Goal: Task Accomplishment & Management: Manage account settings

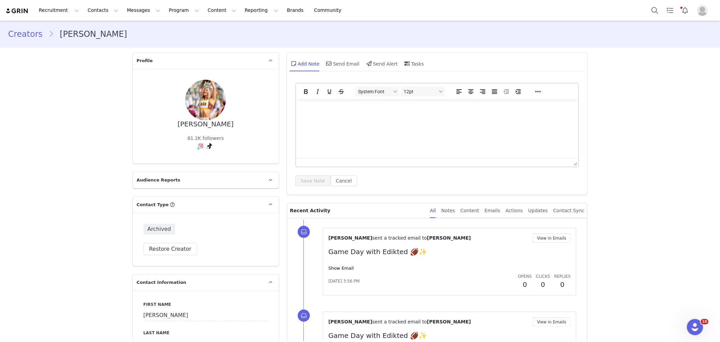
scroll to position [1809, 0]
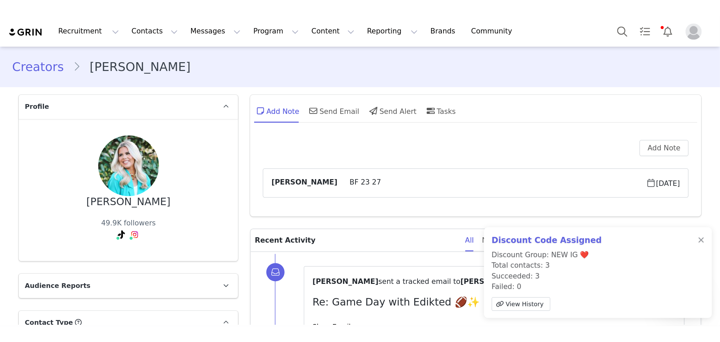
scroll to position [1811, 0]
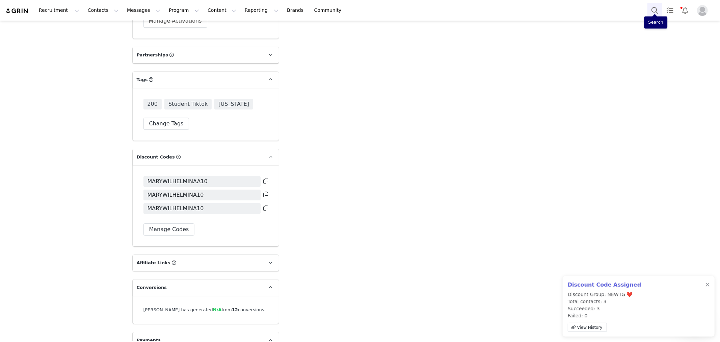
click at [480, 11] on button "Search" at bounding box center [654, 10] width 15 height 15
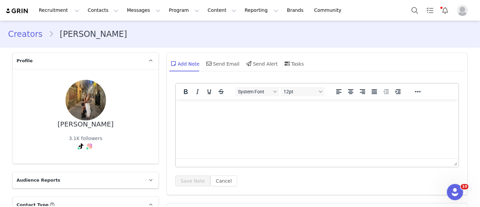
scroll to position [1793, 0]
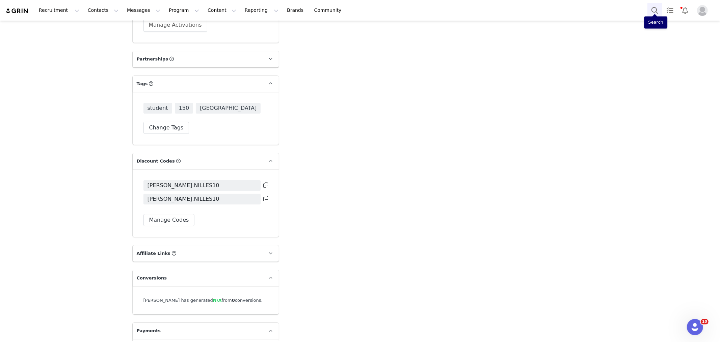
click at [480, 10] on button "Search" at bounding box center [654, 10] width 15 height 15
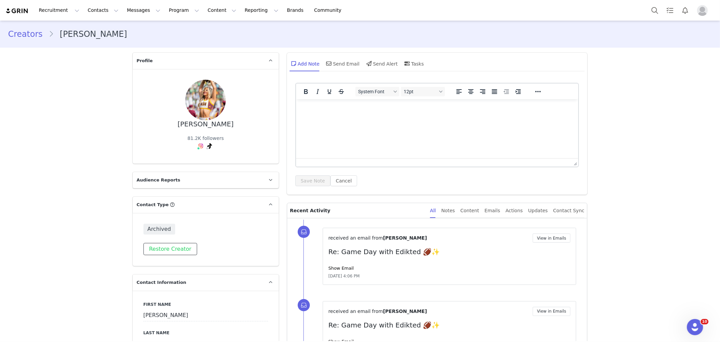
click at [167, 248] on button "Restore Creator" at bounding box center [170, 249] width 54 height 12
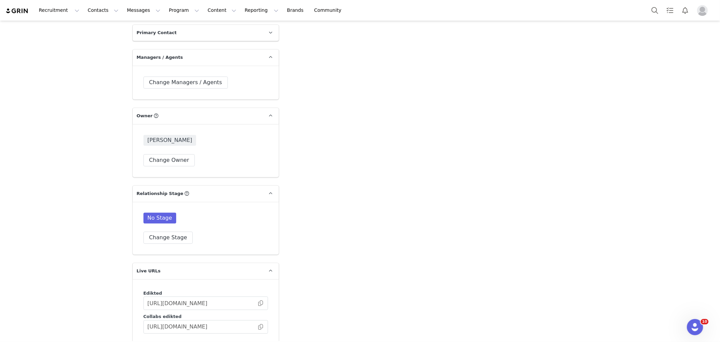
scroll to position [1500, 0]
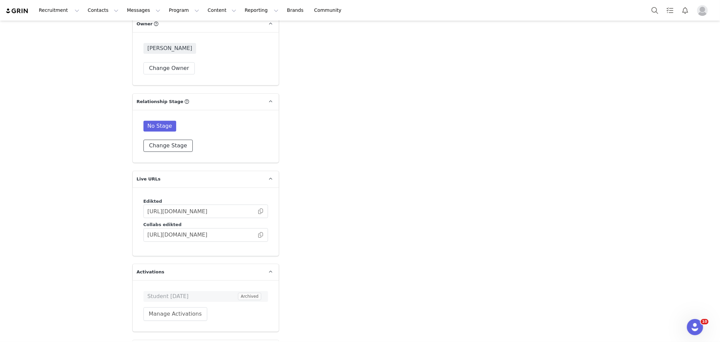
click at [165, 139] on button "Change Stage" at bounding box center [168, 145] width 50 height 12
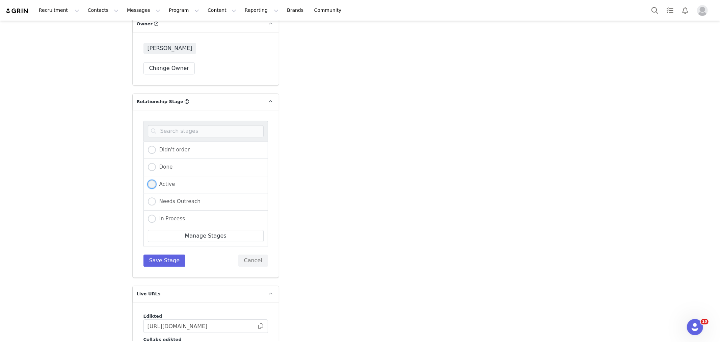
click at [150, 180] on span at bounding box center [152, 184] width 8 height 8
click at [150, 180] on input "Active" at bounding box center [152, 184] width 8 height 9
radio input "true"
click at [154, 254] on button "Save Stage" at bounding box center [164, 260] width 42 height 12
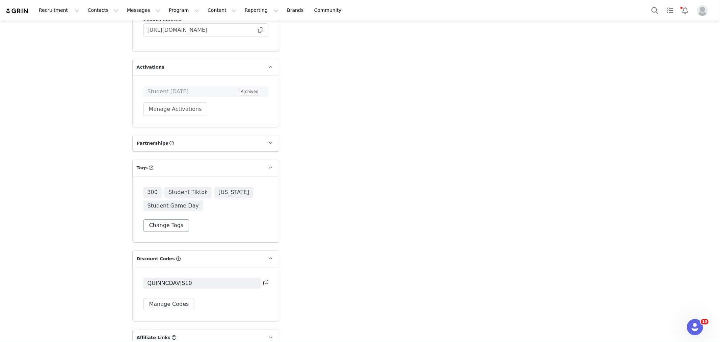
scroll to position [1700, 0]
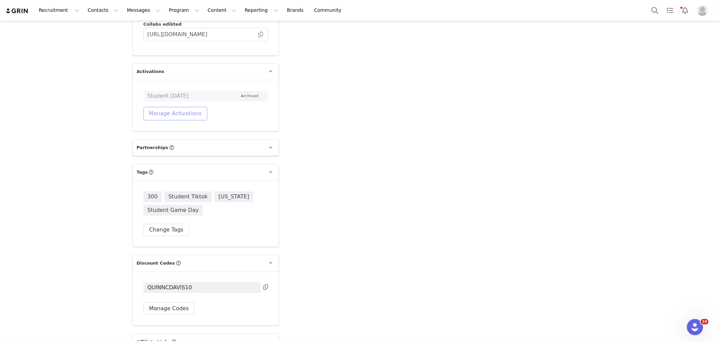
click at [170, 107] on button "Manage Activations" at bounding box center [175, 114] width 64 height 14
click at [177, 122] on div "Select Activation" at bounding box center [154, 118] width 66 height 10
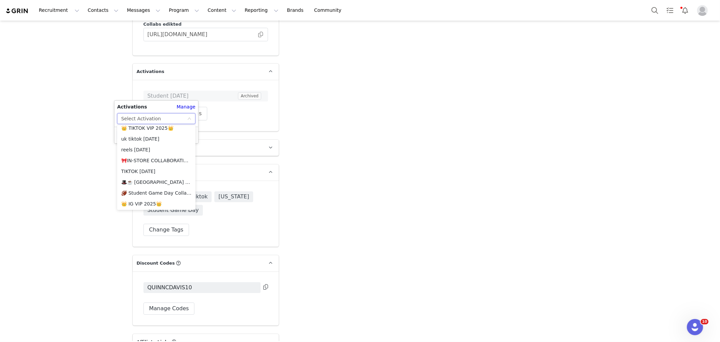
scroll to position [588, 0]
click at [173, 192] on li "🏈 Student Game Day Collab 🏈" at bounding box center [156, 192] width 78 height 11
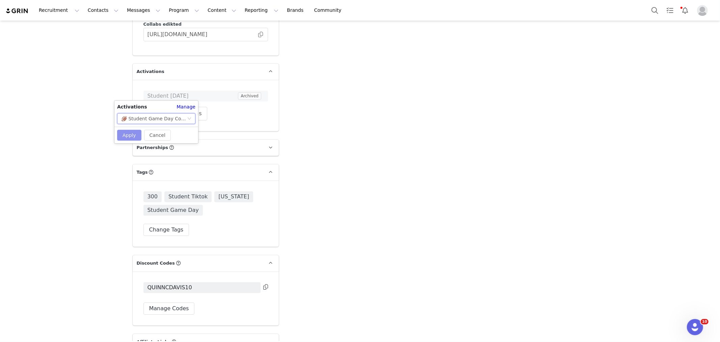
click at [124, 135] on button "Apply" at bounding box center [129, 135] width 24 height 11
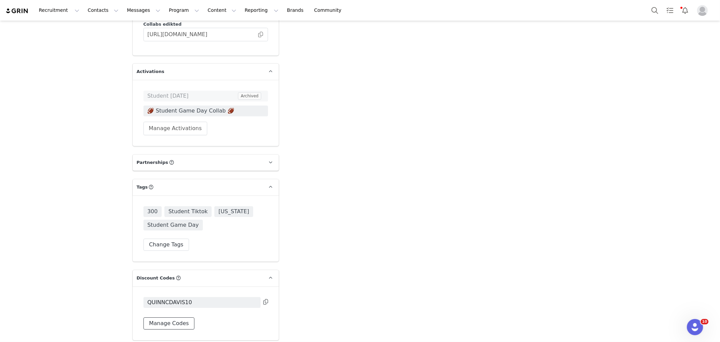
click at [163, 317] on button "Manage Codes" at bounding box center [168, 323] width 51 height 12
click at [180, 336] on button "Assign New Code" at bounding box center [172, 342] width 58 height 12
click at [211, 304] on select "Edikted UK: NEW TIKTOK ❤️ Edikted UK: NEW IG ❤️ Edikted: Students + IG Edikted:…" at bounding box center [205, 310] width 125 height 12
select select "10009866"
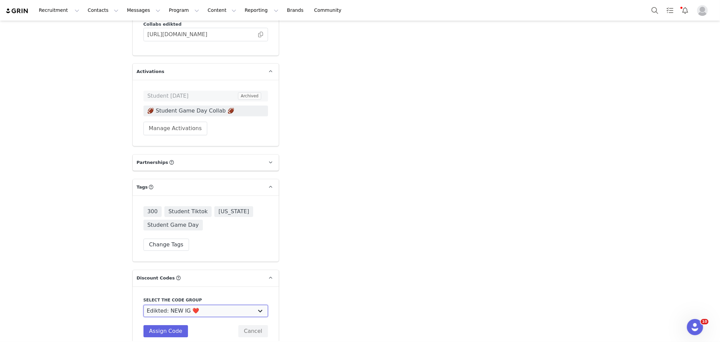
click at [143, 304] on select "Edikted UK: NEW TIKTOK ❤️ Edikted UK: NEW IG ❤️ Edikted: Students + IG Edikted:…" at bounding box center [205, 310] width 125 height 12
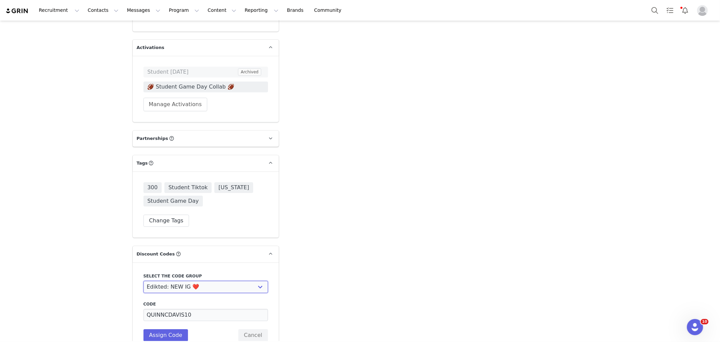
scroll to position [1738, 0]
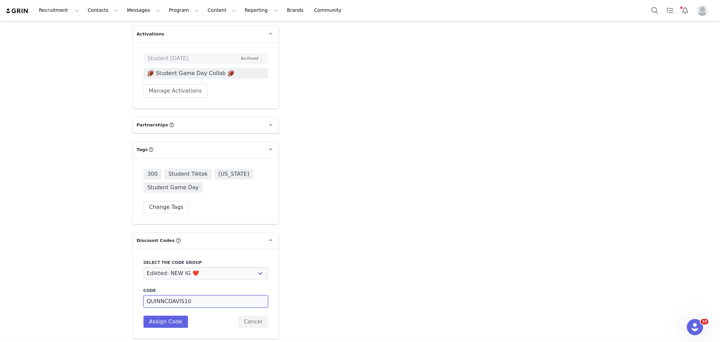
click at [180, 295] on input "QUINNCDAVIS10" at bounding box center [205, 301] width 125 height 12
type input "QUINNCDAVISS10"
click at [166, 315] on button "Assign Code" at bounding box center [165, 321] width 45 height 12
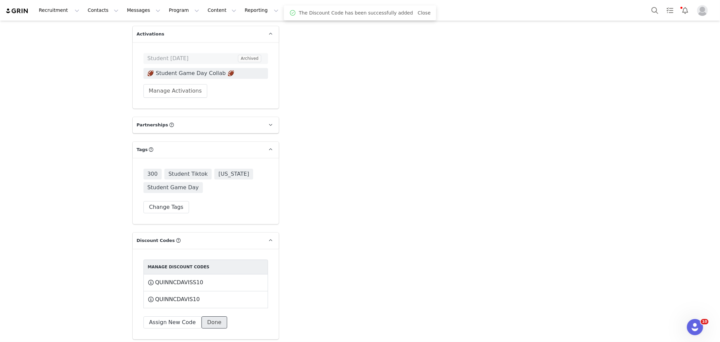
click at [208, 316] on button "Done" at bounding box center [214, 322] width 26 height 12
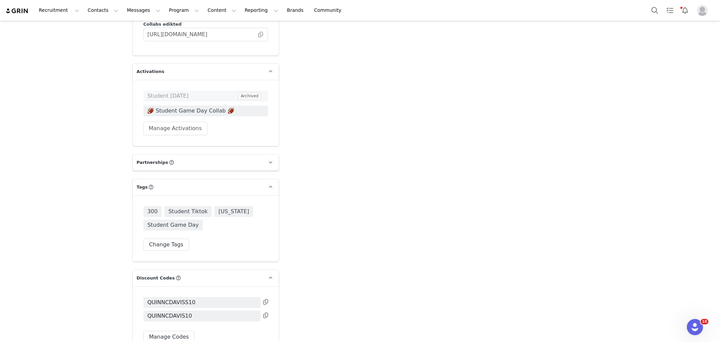
scroll to position [1663, 0]
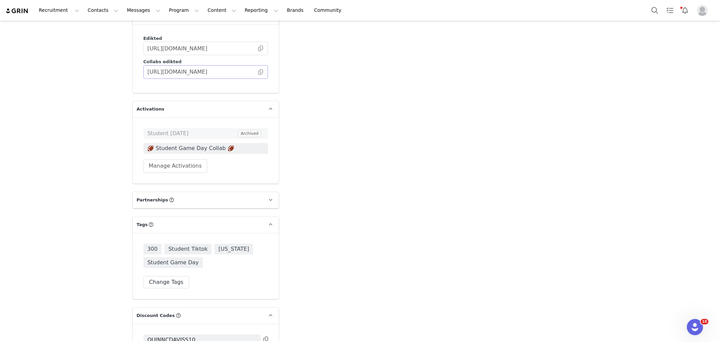
click at [257, 72] on span at bounding box center [260, 72] width 7 height 0
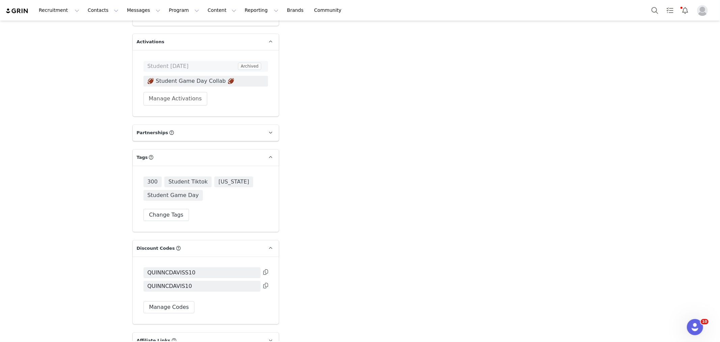
scroll to position [1738, 0]
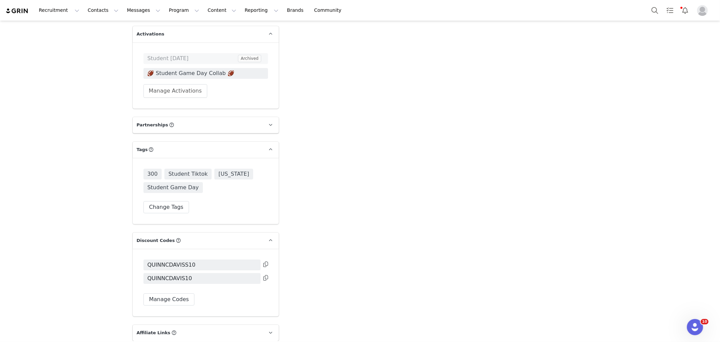
click at [263, 261] on icon at bounding box center [265, 263] width 5 height 5
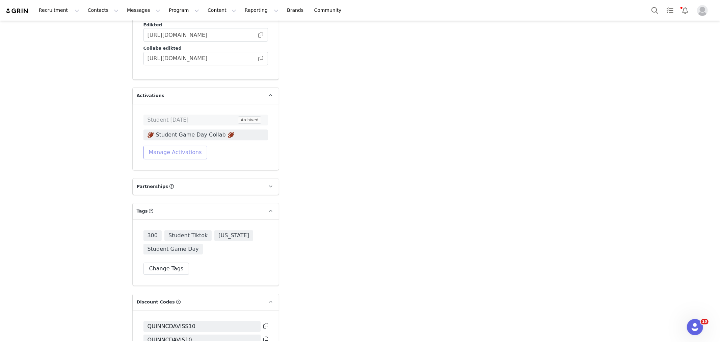
scroll to position [1663, 0]
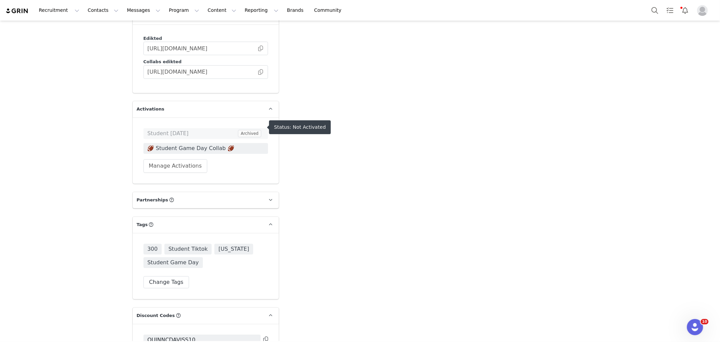
click at [205, 144] on span "🏈 Student Game Day Collab 🏈" at bounding box center [205, 148] width 116 height 8
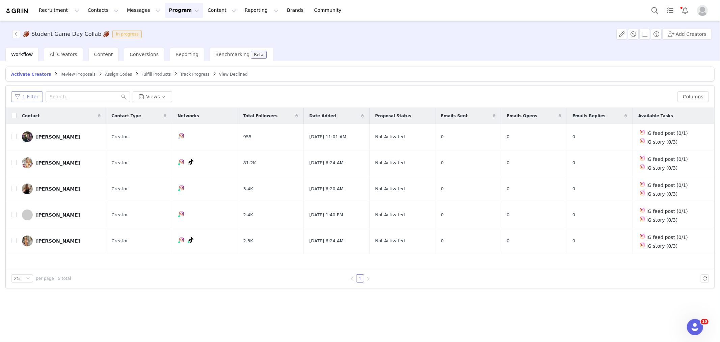
click at [28, 95] on button "1 Filter" at bounding box center [27, 96] width 32 height 11
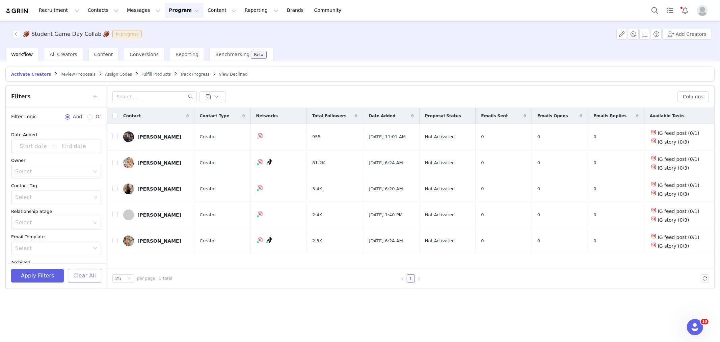
click at [81, 273] on button "Clear All" at bounding box center [84, 276] width 33 height 14
click at [113, 163] on input "checkbox" at bounding box center [114, 162] width 5 height 5
checkbox input "true"
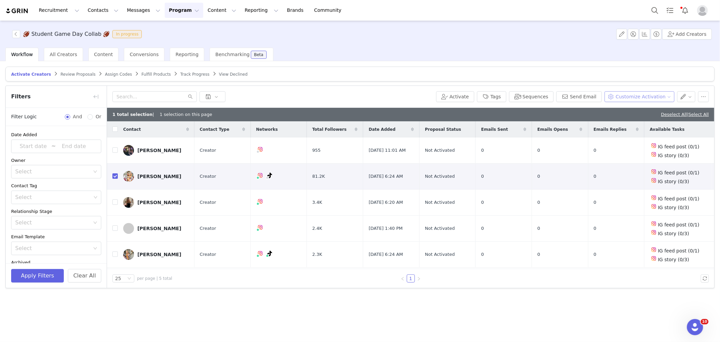
click at [631, 93] on button "Customize Activation" at bounding box center [639, 96] width 70 height 11
click at [627, 106] on li "Edit Product Selection" at bounding box center [645, 110] width 68 height 11
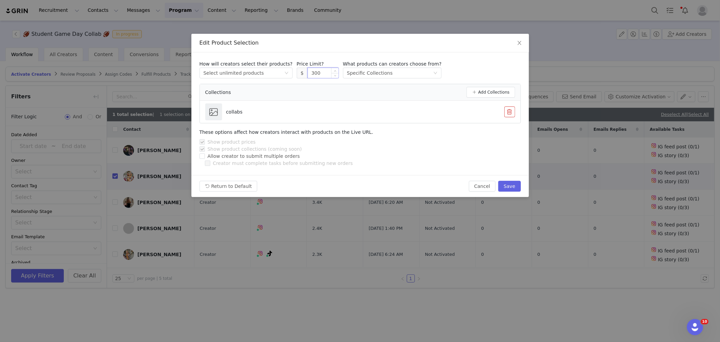
click at [309, 73] on input "300" at bounding box center [323, 73] width 31 height 10
click at [511, 184] on button "Save" at bounding box center [509, 186] width 22 height 11
type input "300"
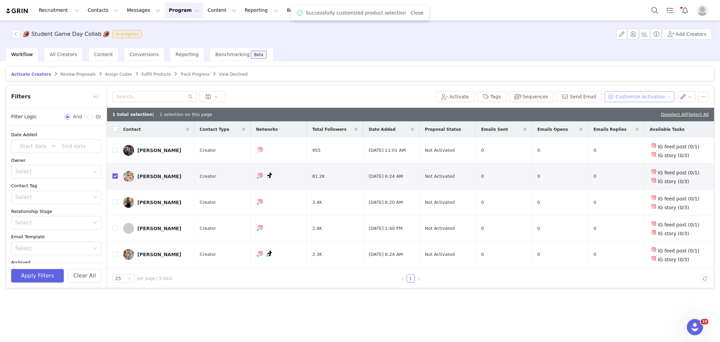
click at [652, 98] on button "Customize Activation" at bounding box center [639, 96] width 70 height 11
click at [637, 122] on span "Edit Available Tasks" at bounding box center [646, 120] width 46 height 7
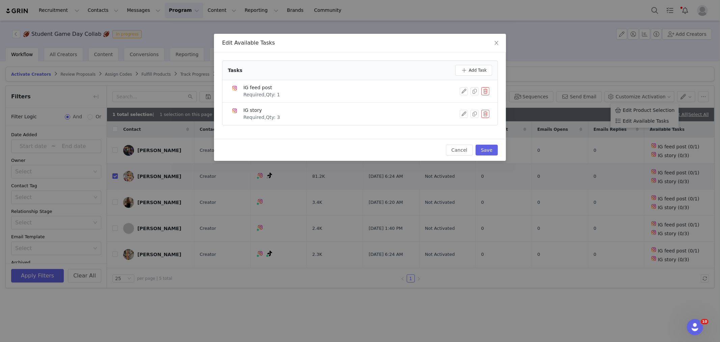
click at [484, 88] on button "button" at bounding box center [485, 91] width 8 height 8
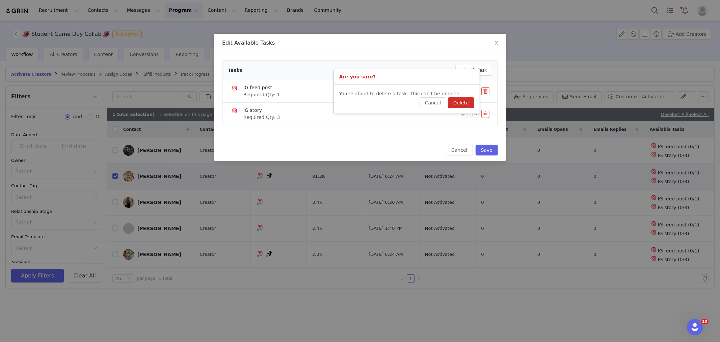
click at [466, 100] on button "Delete" at bounding box center [461, 102] width 26 height 11
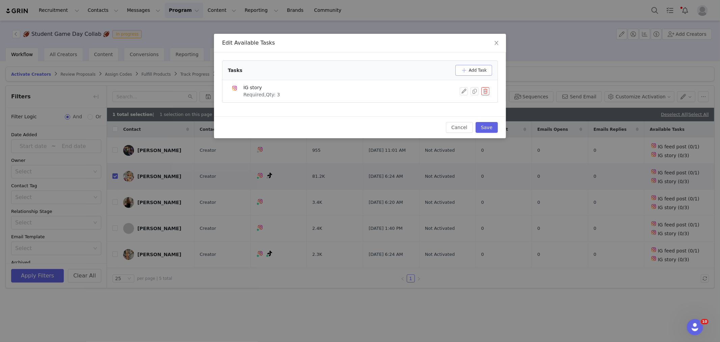
click at [472, 73] on button "Add Task" at bounding box center [473, 70] width 37 height 11
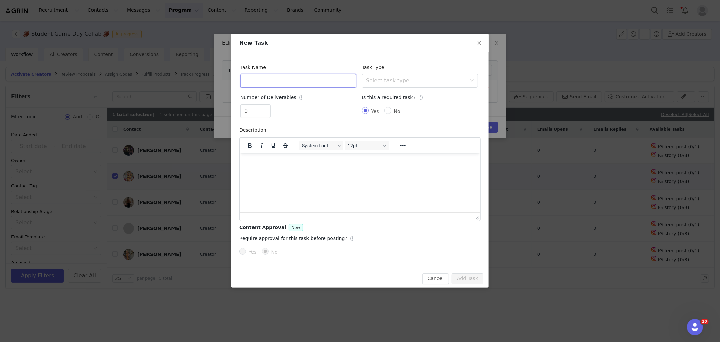
click at [268, 78] on input "text" at bounding box center [298, 81] width 116 height 14
click at [394, 81] on div "Select task type" at bounding box center [416, 80] width 101 height 7
type input "TikTok Video"
click at [384, 134] on li "TikTok Video" at bounding box center [420, 138] width 116 height 11
click at [267, 106] on span "Increase Value" at bounding box center [266, 109] width 7 height 8
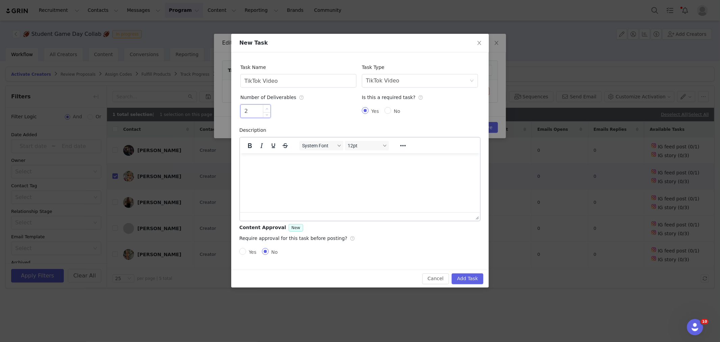
click at [267, 106] on span "Increase Value" at bounding box center [266, 109] width 7 height 8
type input "1"
click at [266, 115] on span "Decrease Value" at bounding box center [266, 114] width 7 height 8
click at [461, 278] on button "Add Task" at bounding box center [468, 278] width 32 height 11
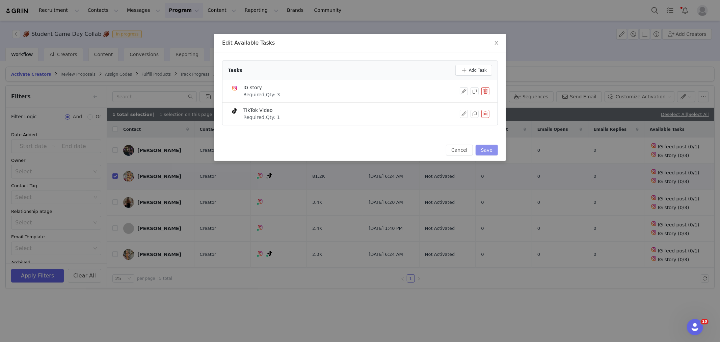
click at [485, 153] on button "Save" at bounding box center [487, 149] width 22 height 11
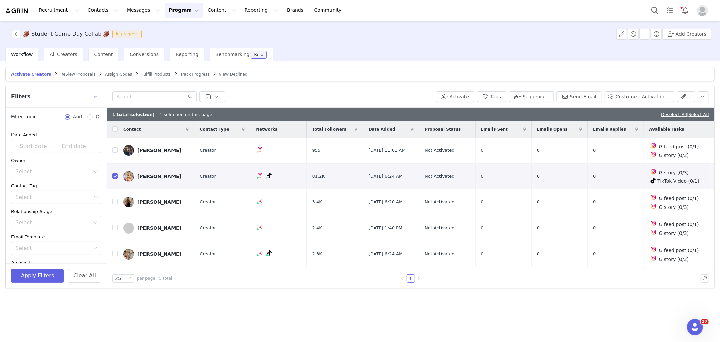
click at [96, 97] on button "button" at bounding box center [95, 96] width 11 height 11
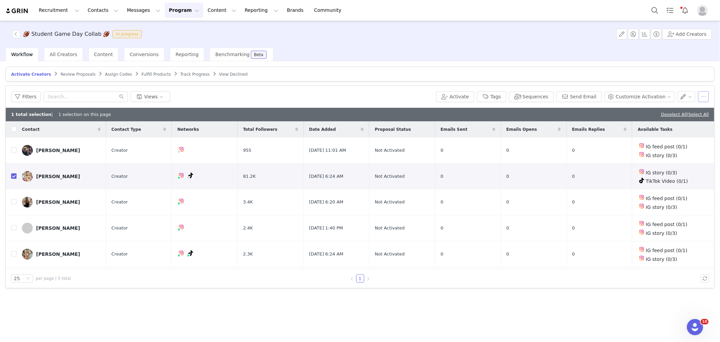
click at [700, 100] on button "button" at bounding box center [703, 96] width 11 height 11
click at [701, 95] on button "button" at bounding box center [703, 96] width 11 height 11
click at [671, 113] on link "Deselect All" at bounding box center [674, 114] width 26 height 5
checkbox input "false"
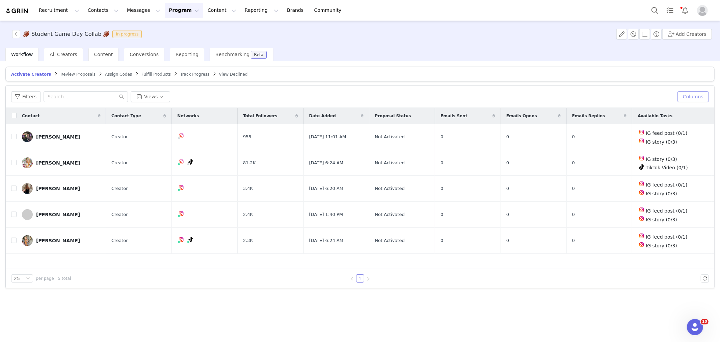
click at [697, 96] on button "Columns" at bounding box center [692, 96] width 31 height 11
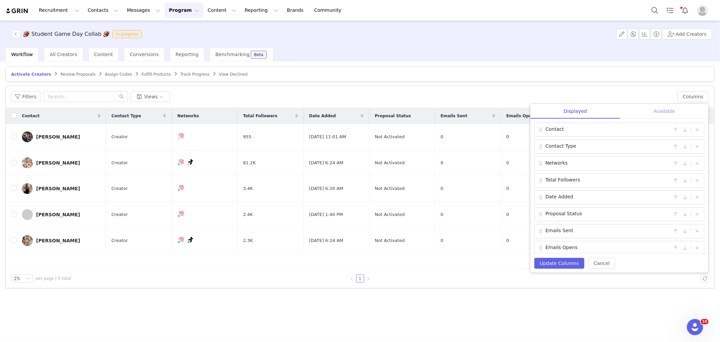
click at [659, 110] on div "Available" at bounding box center [664, 111] width 88 height 15
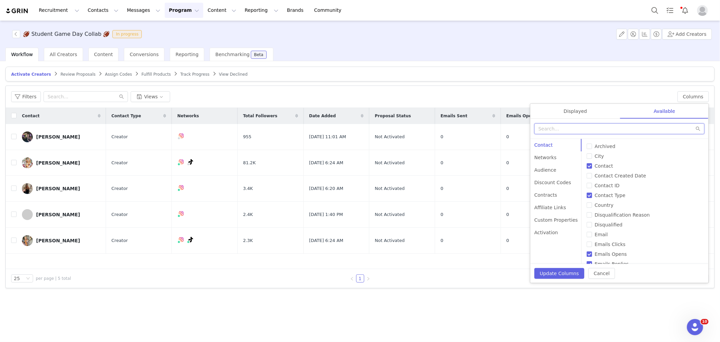
click at [620, 127] on input "text" at bounding box center [619, 128] width 170 height 11
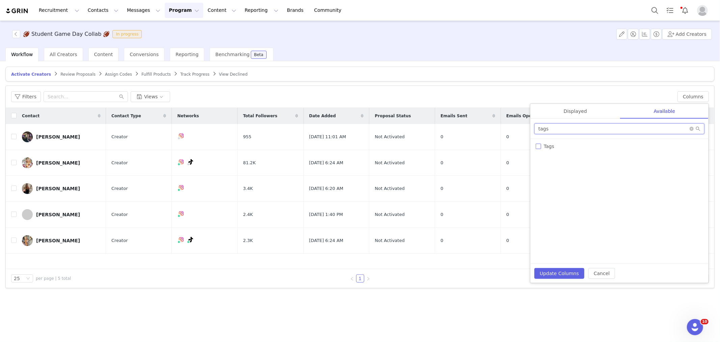
type input "tags"
click at [555, 143] on span "Tags" at bounding box center [549, 145] width 16 height 5
click at [541, 143] on input "Tags" at bounding box center [538, 145] width 5 height 5
checkbox input "true"
click at [556, 272] on button "Update Columns" at bounding box center [559, 273] width 50 height 11
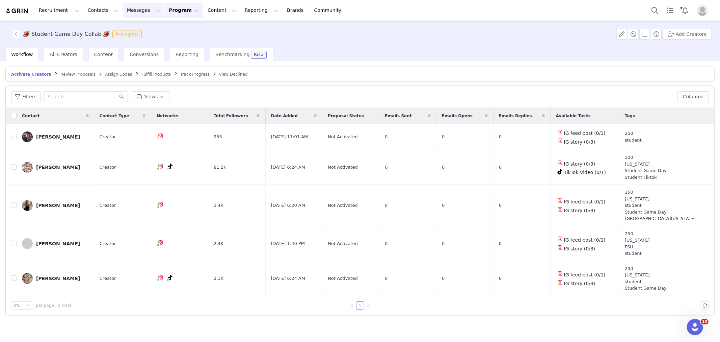
click at [123, 10] on button "Messages Messages" at bounding box center [144, 10] width 42 height 15
click at [123, 44] on p "Inbox" at bounding box center [123, 42] width 13 height 7
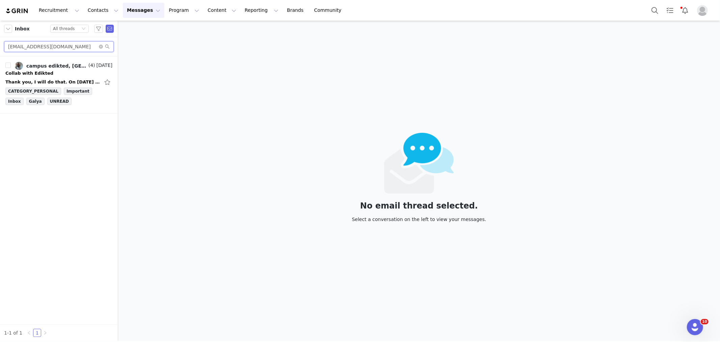
click at [71, 46] on input "siennatessa16@gmail.com" at bounding box center [59, 46] width 110 height 11
paste input "memcgettigan1@crimson.ua.edu"
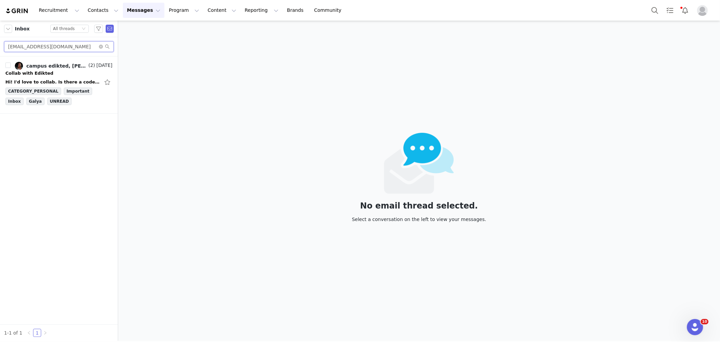
type input "memcgettigan1@crimson.ua.edu"
click at [56, 72] on div "Collab with Edikted" at bounding box center [58, 73] width 107 height 7
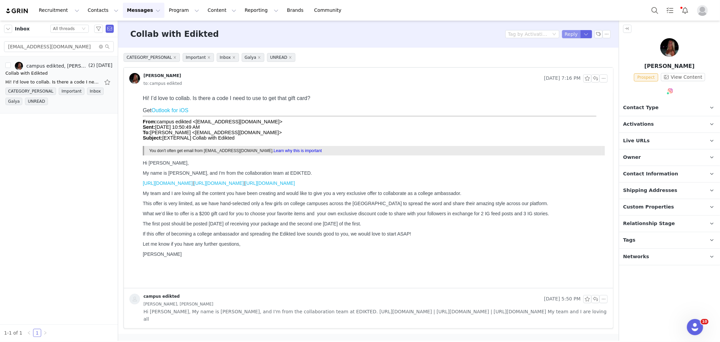
click at [572, 35] on button "Reply" at bounding box center [571, 34] width 19 height 8
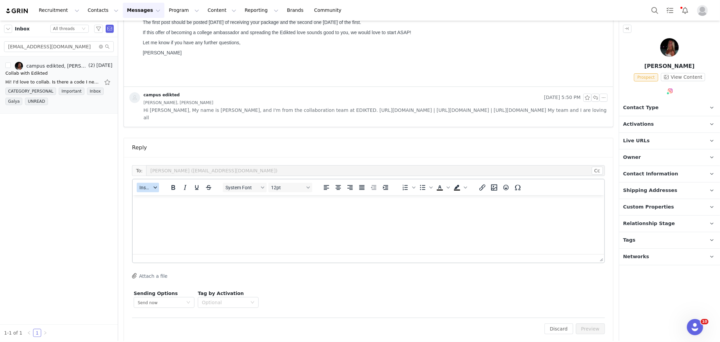
click at [138, 183] on button "Insert" at bounding box center [148, 187] width 22 height 9
click at [145, 193] on div "Insert Template" at bounding box center [172, 191] width 61 height 8
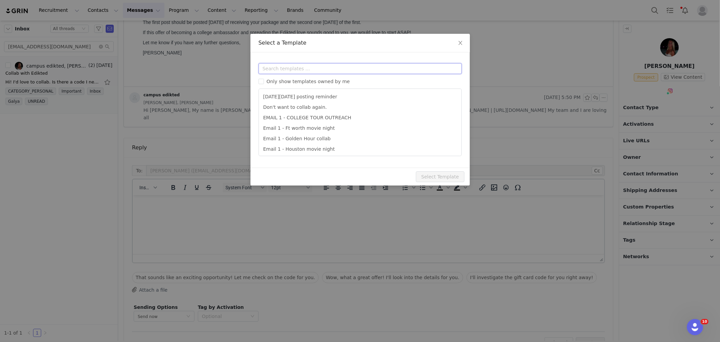
click at [275, 68] on input "text" at bounding box center [360, 68] width 203 height 11
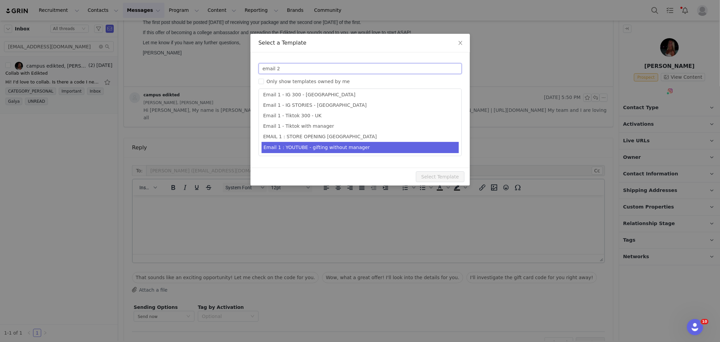
scroll to position [96, 0]
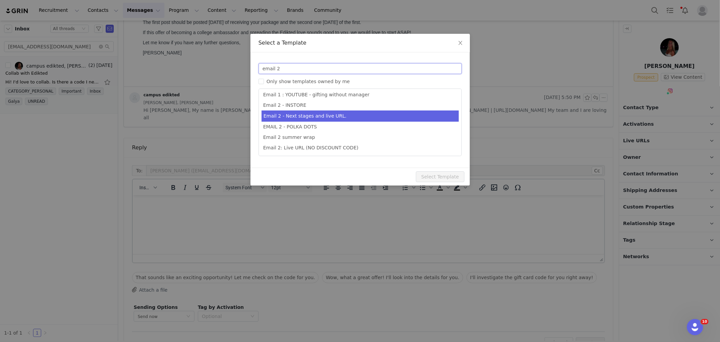
type input "email 2"
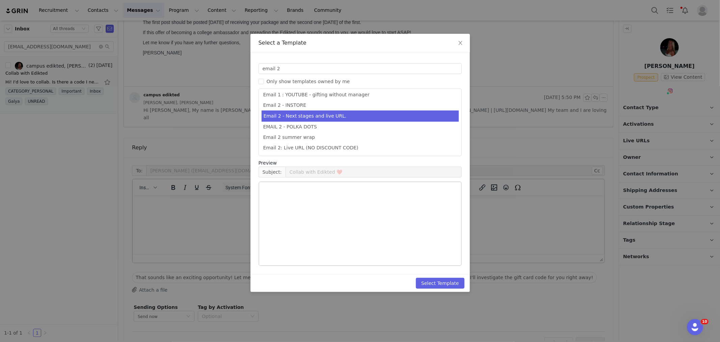
click at [330, 118] on li "Email 2 - Next stages and live URL." at bounding box center [360, 115] width 197 height 11
type input "Collab with Edikted"
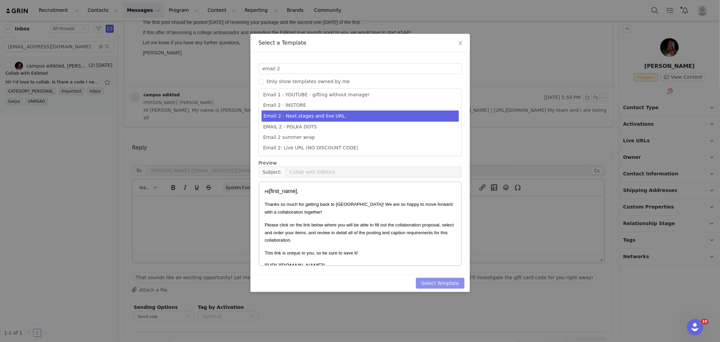
click at [446, 282] on button "Select Template" at bounding box center [440, 282] width 49 height 11
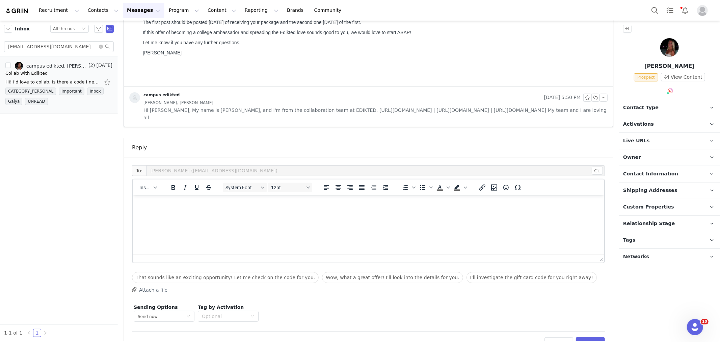
scroll to position [0, 0]
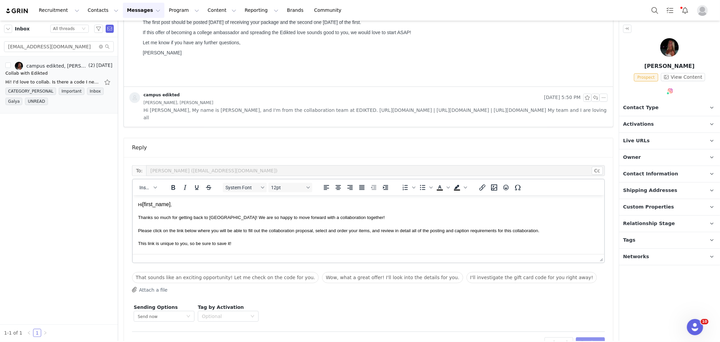
click at [578, 337] on button "Preview" at bounding box center [590, 342] width 29 height 11
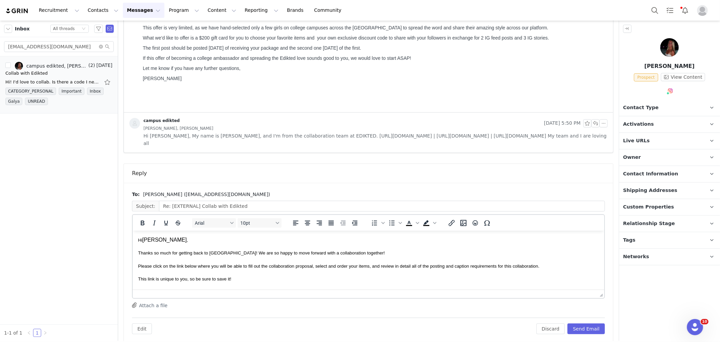
click at [146, 240] on p "Hi molly ," at bounding box center [368, 239] width 461 height 7
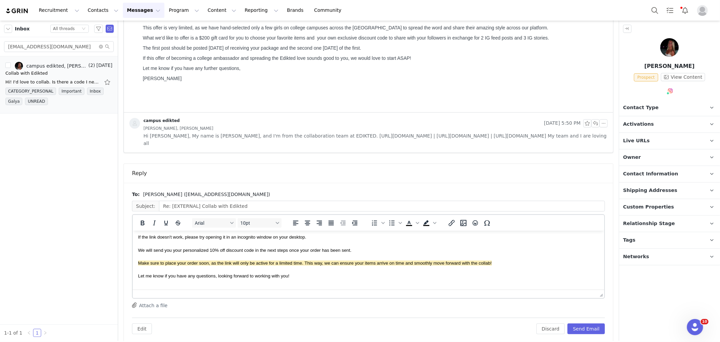
scroll to position [135, 0]
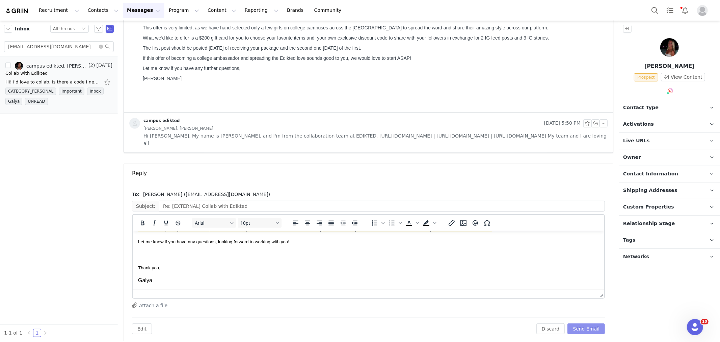
click at [574, 323] on button "Send Email" at bounding box center [585, 328] width 37 height 11
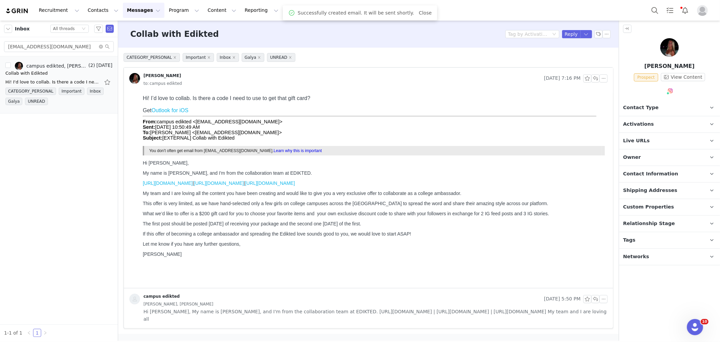
click at [644, 107] on span "Contact Type" at bounding box center [640, 107] width 35 height 7
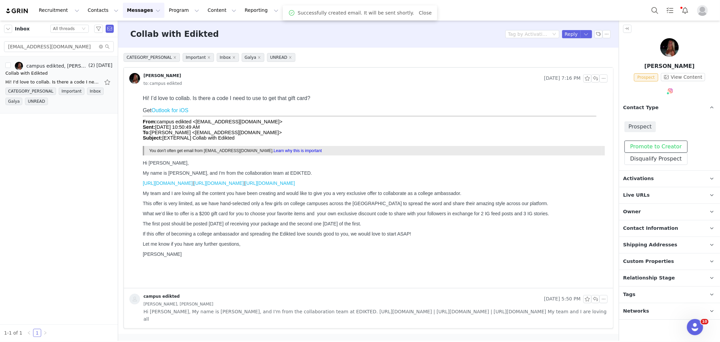
click at [646, 144] on button "Promote to Creator" at bounding box center [655, 146] width 63 height 12
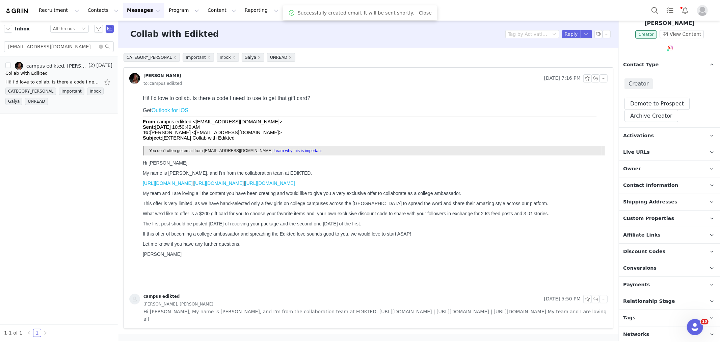
scroll to position [45, 0]
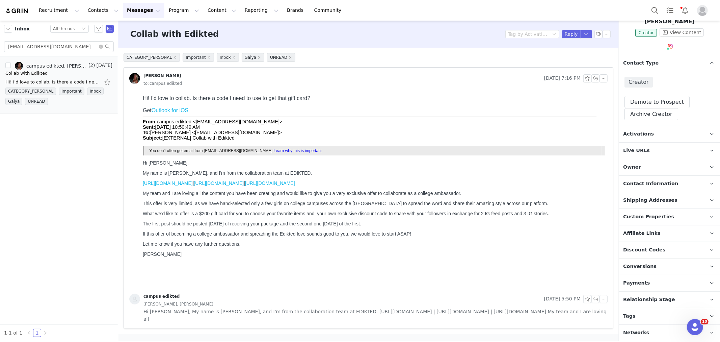
click at [645, 301] on span "Relationship Stage" at bounding box center [649, 299] width 52 height 7
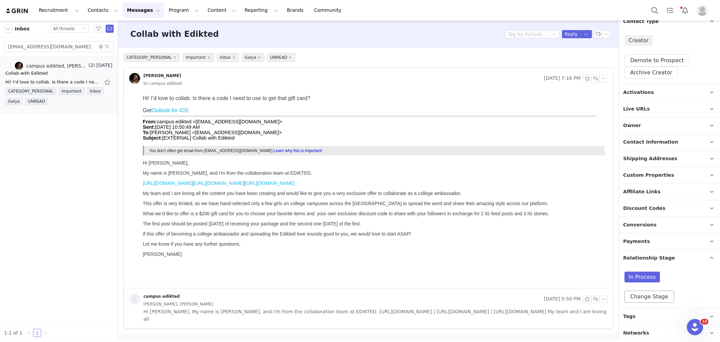
scroll to position [86, 0]
click at [654, 296] on button "Change Stage" at bounding box center [649, 296] width 50 height 12
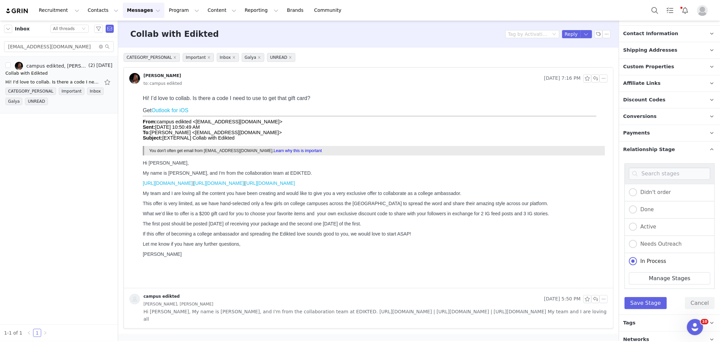
scroll to position [199, 0]
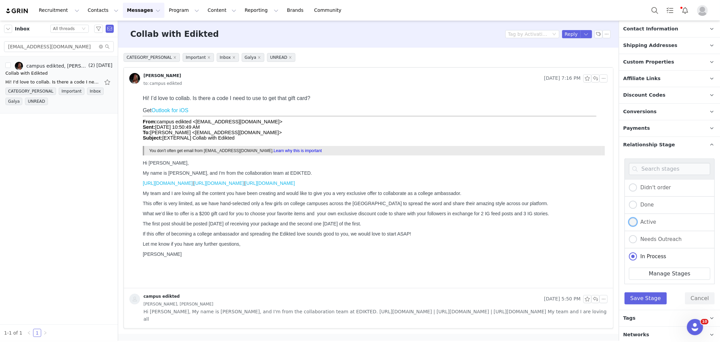
click at [633, 223] on span at bounding box center [633, 222] width 8 height 8
click at [633, 223] on input "Active" at bounding box center [633, 222] width 8 height 9
radio input "true"
radio input "false"
click at [646, 295] on button "Save Stage" at bounding box center [645, 298] width 42 height 12
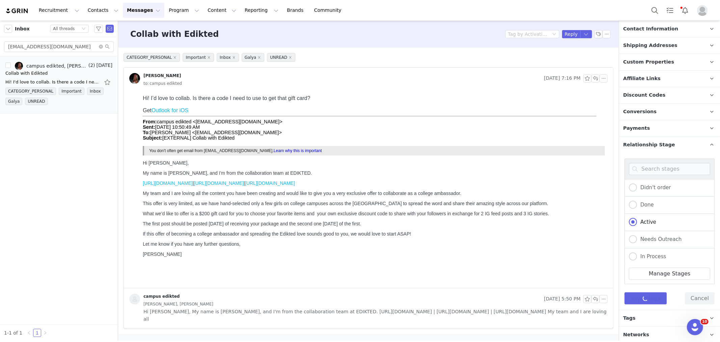
click at [638, 316] on p "Tags Keep track of your contacts by assigning them tags. You can then filter yo…" at bounding box center [661, 318] width 85 height 16
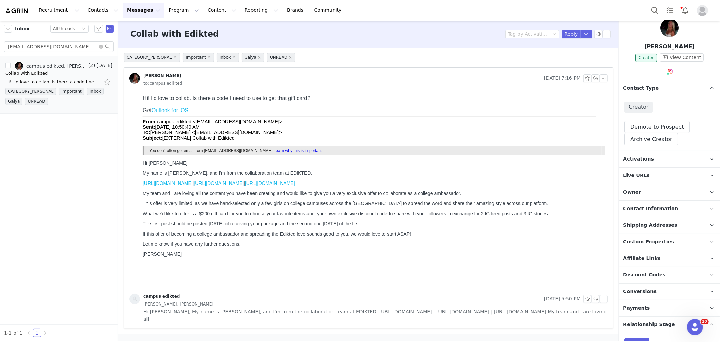
scroll to position [16, 0]
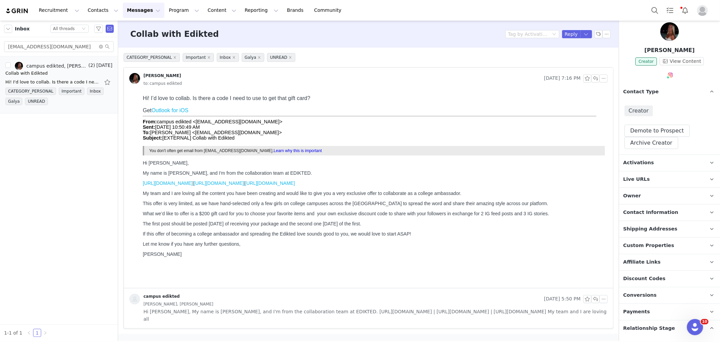
click at [628, 166] on p "Activations" at bounding box center [661, 163] width 85 height 16
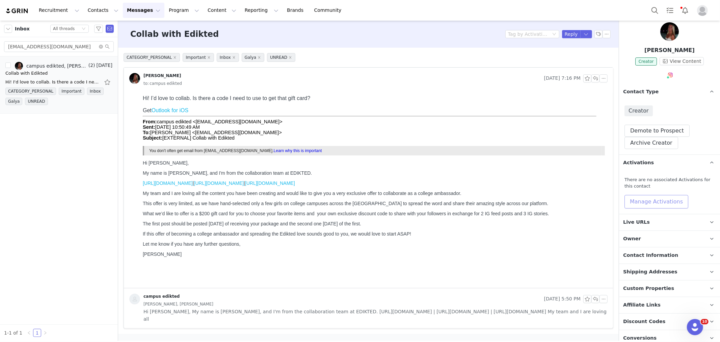
click at [643, 201] on button "Manage Activations" at bounding box center [656, 202] width 64 height 14
click at [648, 228] on div "Select Activation" at bounding box center [638, 227] width 66 height 10
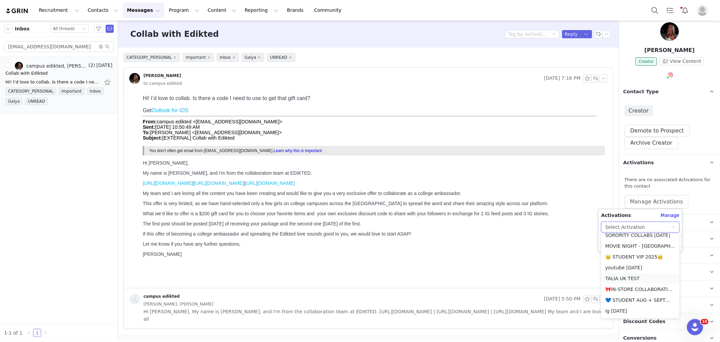
scroll to position [112, 0]
click at [655, 288] on li "💙 STUDENT AUG + SEPT💙 2025" at bounding box center [640, 290] width 78 height 11
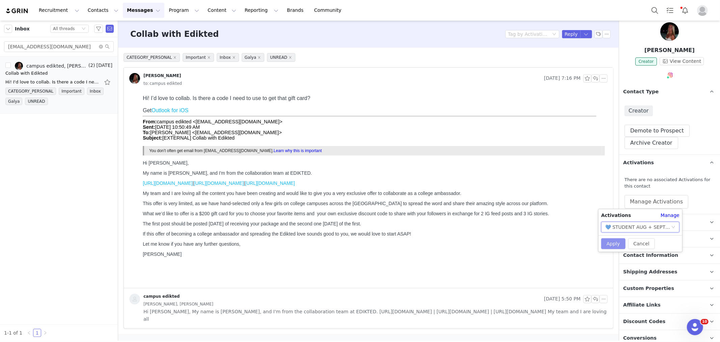
click at [615, 244] on button "Apply" at bounding box center [613, 243] width 24 height 11
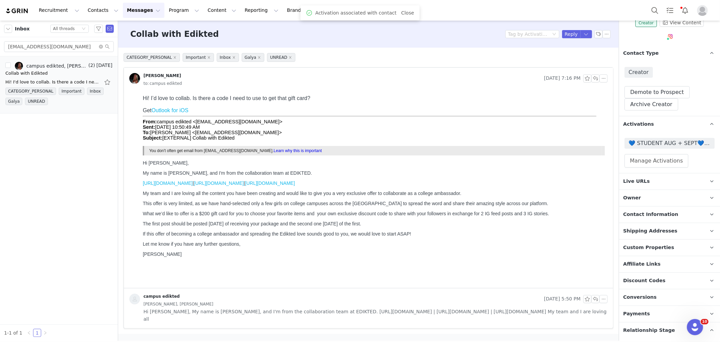
scroll to position [53, 0]
click at [629, 195] on span "Owner" at bounding box center [632, 198] width 18 height 7
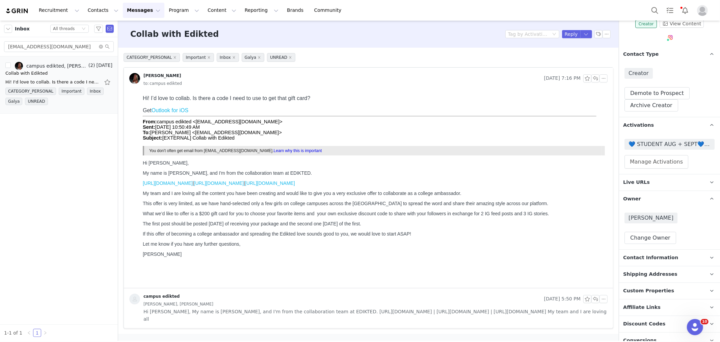
click at [644, 136] on div "💙 STUDENT AUG + SEPT💙 2025 Manage Activations" at bounding box center [669, 153] width 101 height 41
click at [644, 141] on span "💙 STUDENT AUG + SEPT💙 2025" at bounding box center [669, 144] width 82 height 8
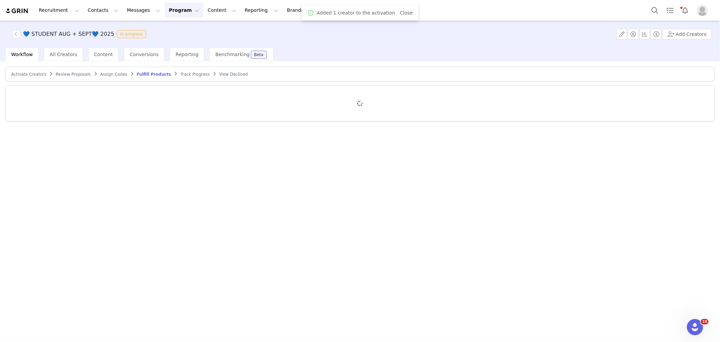
click at [19, 77] on article "Activate Creators Review Proposals Assign Codes Fulfill Products Track Progress…" at bounding box center [359, 73] width 709 height 15
click at [25, 74] on span "Activate Creators" at bounding box center [28, 74] width 35 height 5
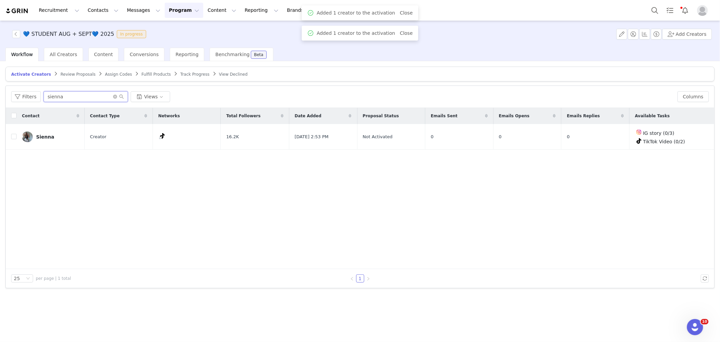
click at [77, 97] on input "sienna" at bounding box center [86, 96] width 84 height 11
paste input "memcgettigan1@crimson.ua.edu"
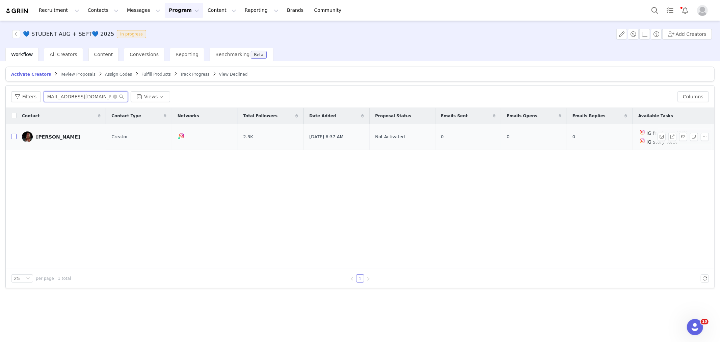
type input "memcgettigan1@crimson.ua.edu"
click at [11, 136] on input "checkbox" at bounding box center [13, 136] width 5 height 5
checkbox input "true"
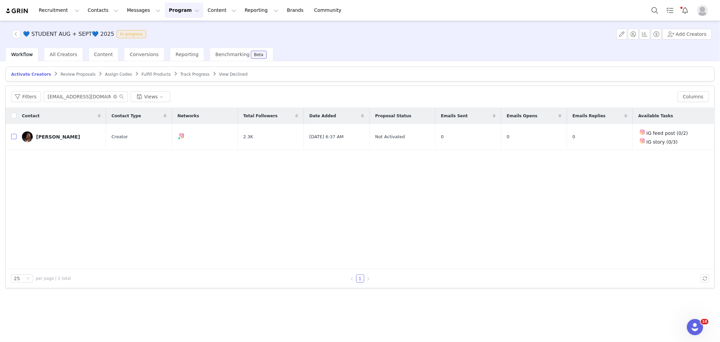
checkbox input "true"
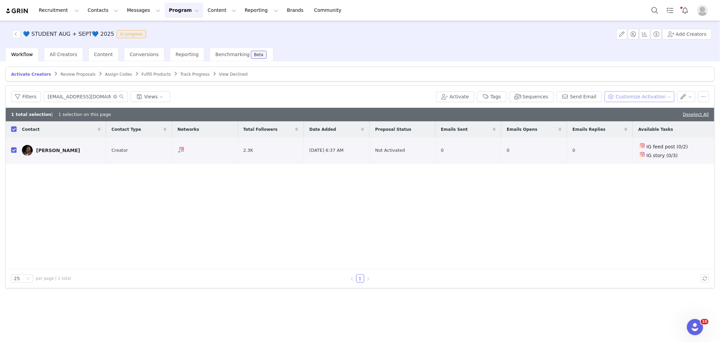
click at [635, 97] on button "Customize Activation" at bounding box center [639, 96] width 70 height 11
click at [628, 109] on span "Edit Product Selection" at bounding box center [649, 109] width 52 height 7
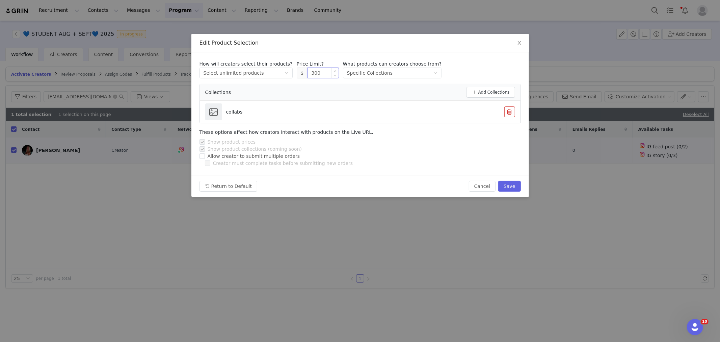
click at [308, 71] on input "300" at bounding box center [323, 73] width 31 height 10
click at [514, 186] on button "Save" at bounding box center [509, 186] width 22 height 11
type input "300"
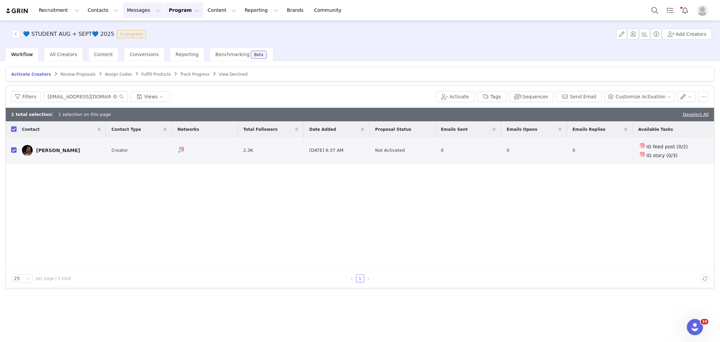
click at [139, 8] on button "Messages Messages" at bounding box center [144, 10] width 42 height 15
click at [127, 42] on p "Inbox" at bounding box center [123, 42] width 13 height 7
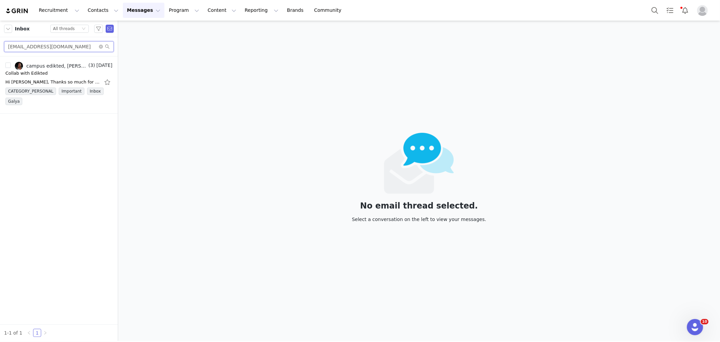
click at [76, 45] on input "memcgettigan1@crimson.ua.edu" at bounding box center [59, 46] width 110 height 11
paste input "gracie_610@icloud.com"
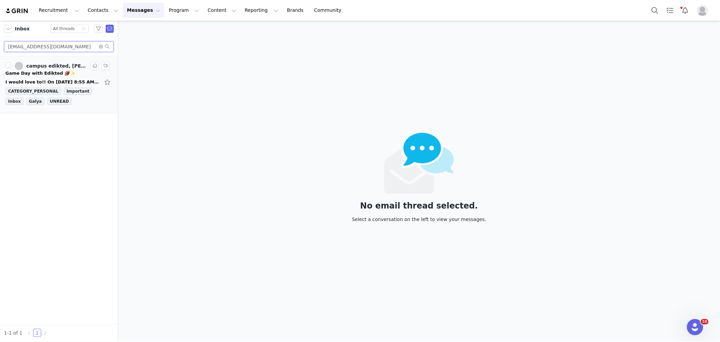
type input "gracie_610@icloud.com"
click at [76, 62] on link "campus edikted, Gracie Smith" at bounding box center [51, 66] width 72 height 8
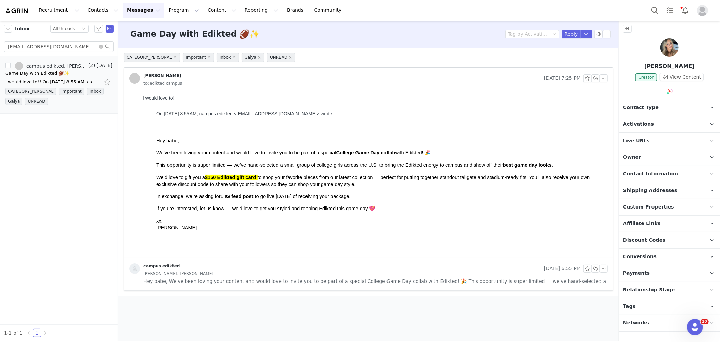
click at [645, 120] on span "Activations" at bounding box center [638, 123] width 31 height 7
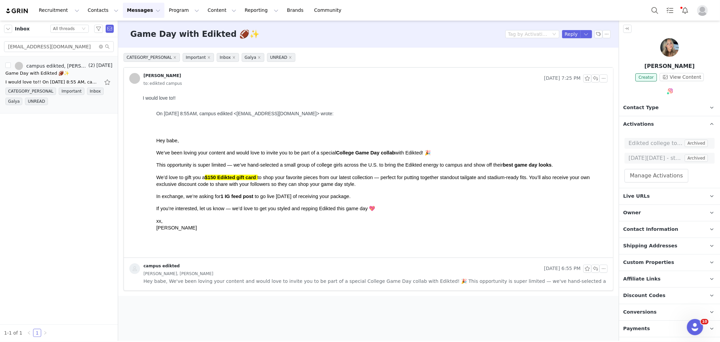
click at [650, 0] on div "Recruitment Recruitment Creator Search Curated Lists Landing Pages Web Extensio…" at bounding box center [360, 10] width 720 height 21
click at [652, 5] on button "Search" at bounding box center [654, 10] width 15 height 15
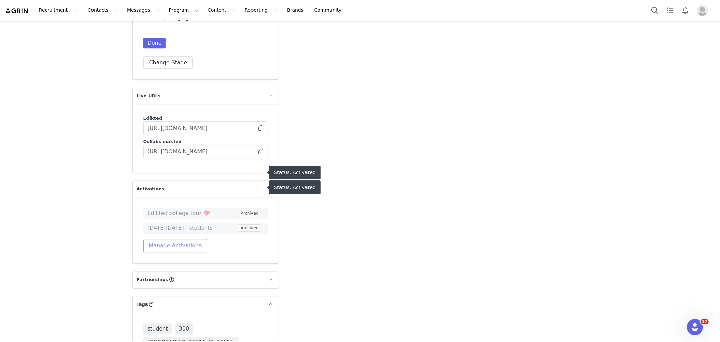
scroll to position [1567, 0]
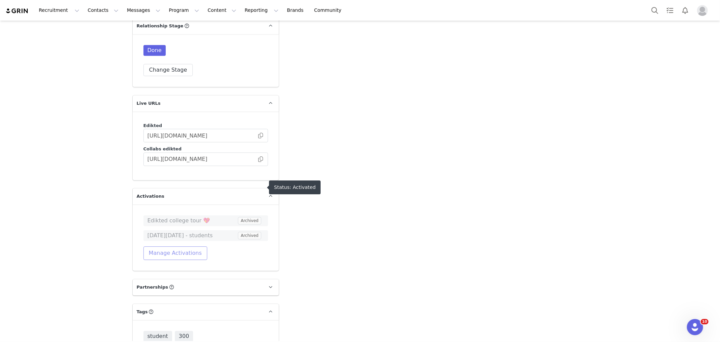
click at [186, 246] on button "Manage Activations" at bounding box center [175, 253] width 64 height 14
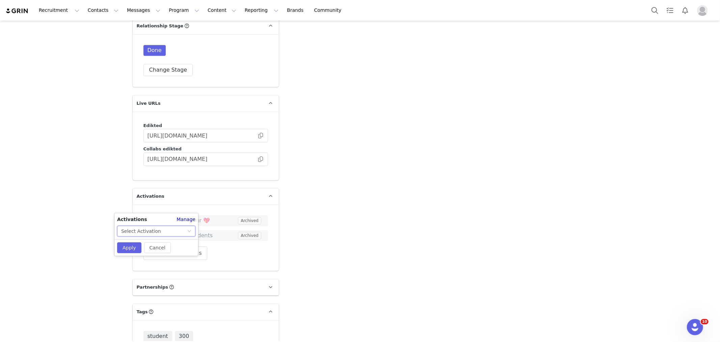
click at [164, 231] on div "Select Activation" at bounding box center [154, 231] width 66 height 10
click at [174, 230] on div "Select Activation" at bounding box center [154, 231] width 66 height 10
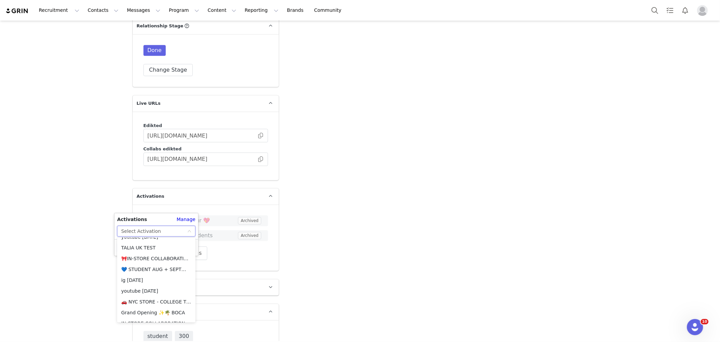
scroll to position [150, 0]
click at [165, 258] on li "💙 STUDENT AUG + SEPT💙 2025" at bounding box center [156, 256] width 78 height 11
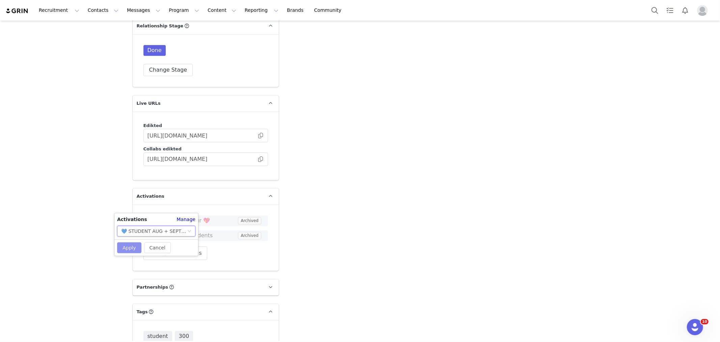
click at [120, 244] on button "Apply" at bounding box center [129, 247] width 24 height 11
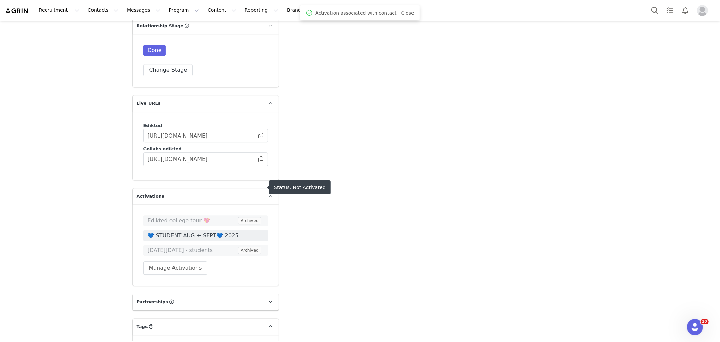
click at [185, 231] on span "💙 STUDENT AUG + SEPT💙 2025" at bounding box center [205, 235] width 116 height 8
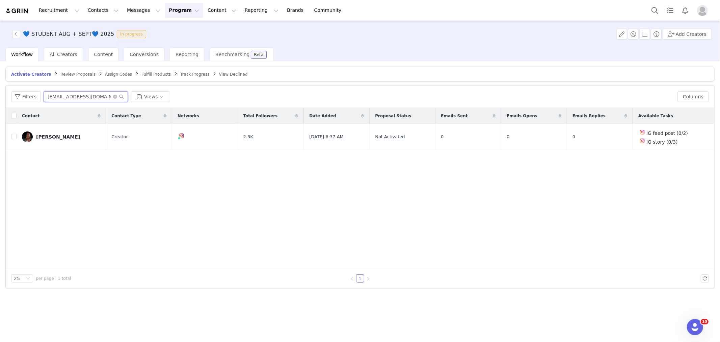
click at [61, 92] on input "memcgettigan1@crimson.ua.edu" at bounding box center [86, 96] width 84 height 11
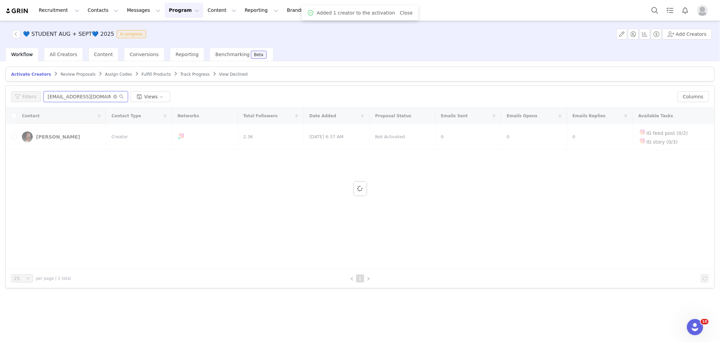
click at [61, 92] on input "memcgettigan1@crimson.ua.edu" at bounding box center [86, 96] width 84 height 11
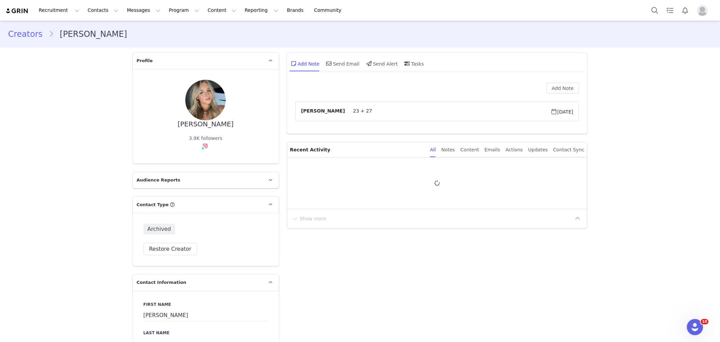
type input "+1 ([GEOGRAPHIC_DATA])"
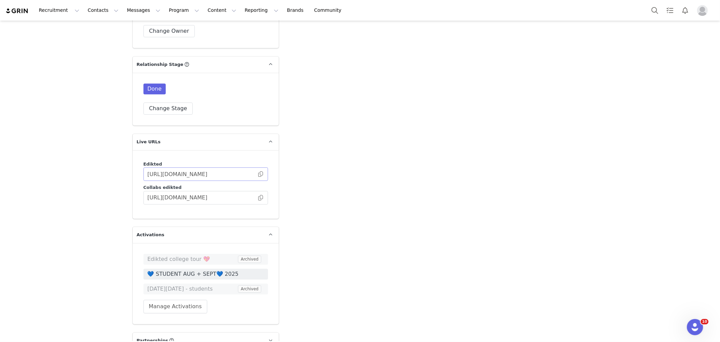
scroll to position [1537, 0]
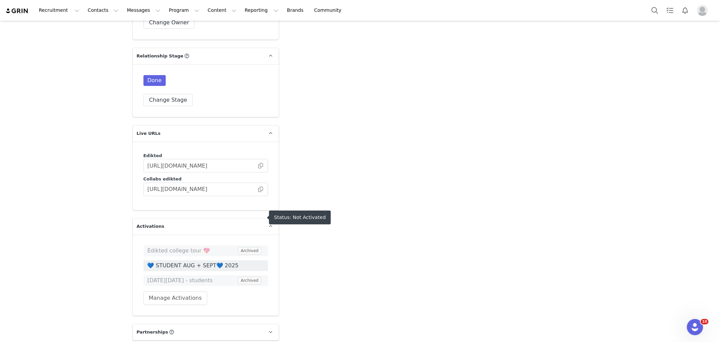
click at [210, 261] on span "💙 STUDENT AUG + SEPT💙 2025" at bounding box center [205, 265] width 116 height 8
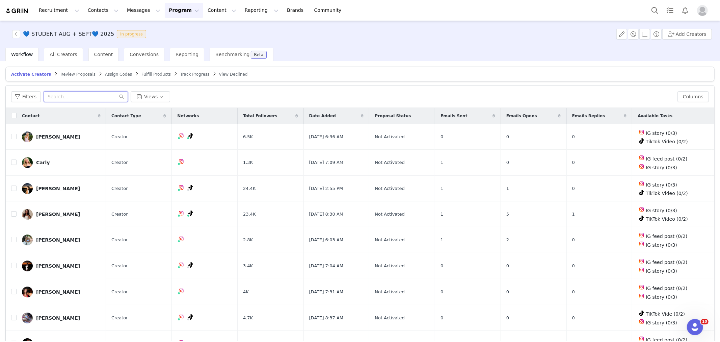
click at [48, 98] on input "text" at bounding box center [86, 96] width 84 height 11
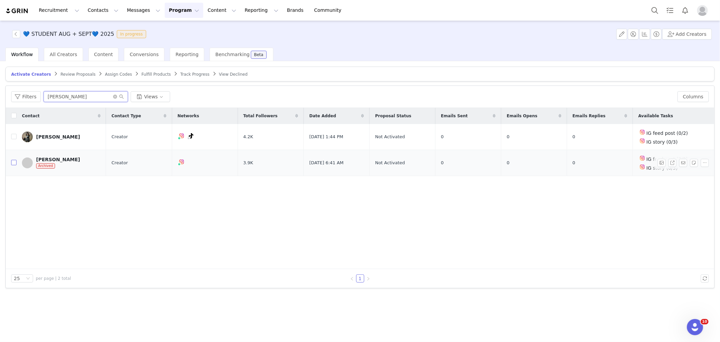
type input "gracie"
drag, startPoint x: 14, startPoint y: 161, endPoint x: 19, endPoint y: 162, distance: 5.1
click at [14, 161] on input "checkbox" at bounding box center [13, 162] width 5 height 5
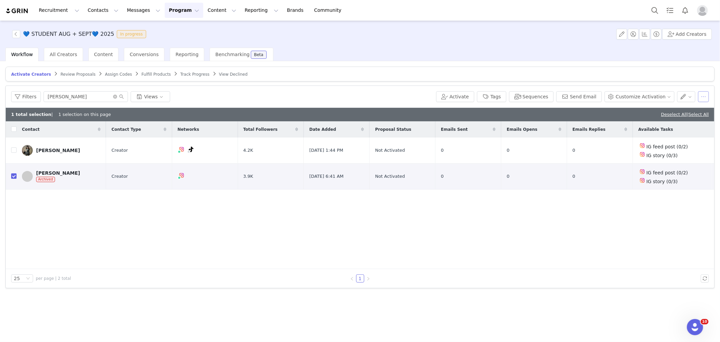
click at [706, 94] on button "button" at bounding box center [703, 96] width 11 height 11
click at [668, 145] on span "Remove Proposal" at bounding box center [662, 142] width 41 height 7
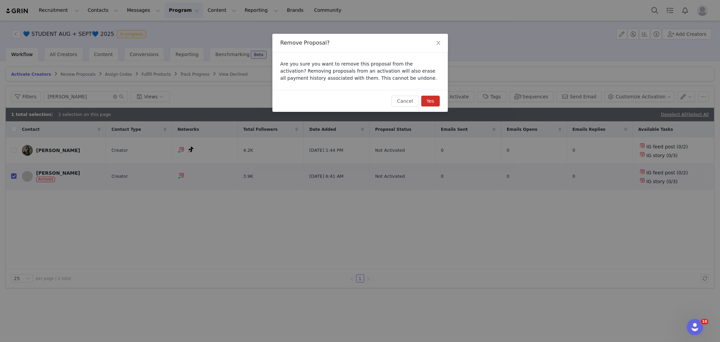
click at [434, 100] on button "Yes" at bounding box center [430, 101] width 19 height 11
checkbox input "false"
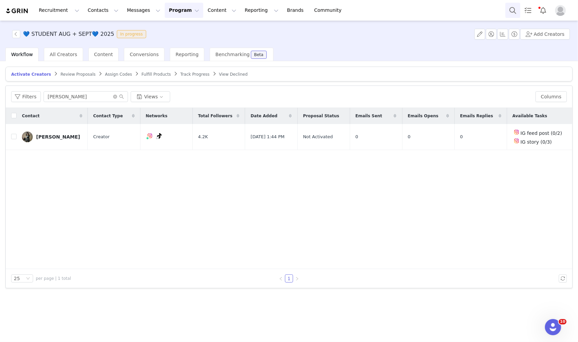
click at [511, 11] on button "Search" at bounding box center [512, 10] width 15 height 15
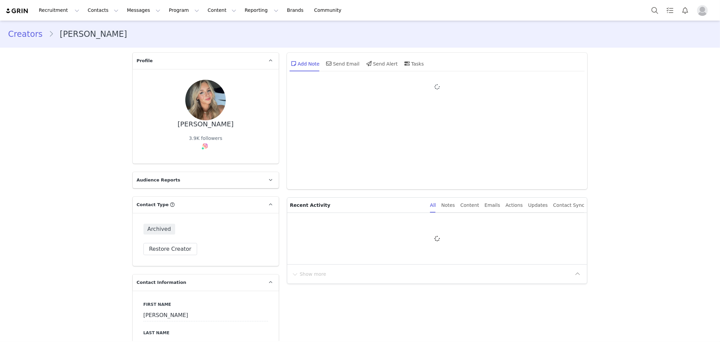
type input "+1 ([GEOGRAPHIC_DATA])"
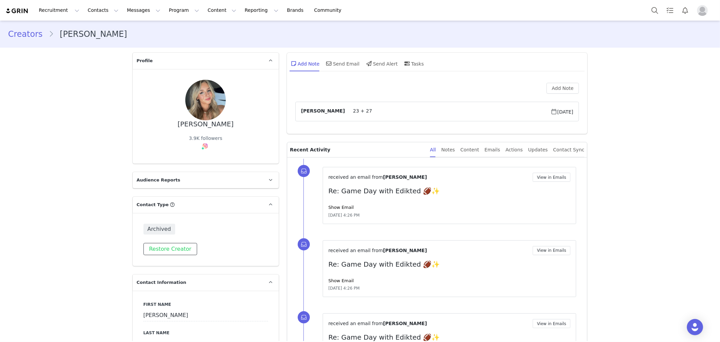
click at [172, 243] on button "Restore Creator" at bounding box center [170, 249] width 54 height 12
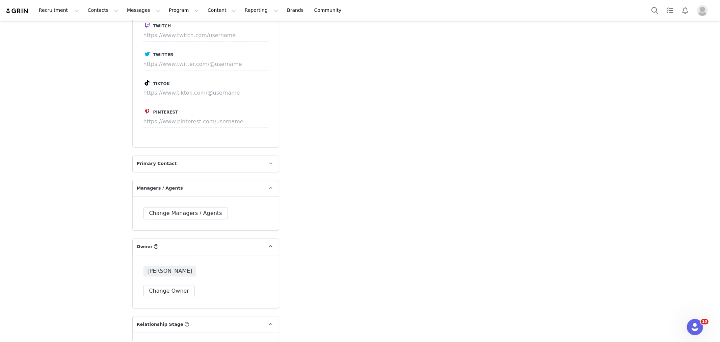
scroll to position [1312, 0]
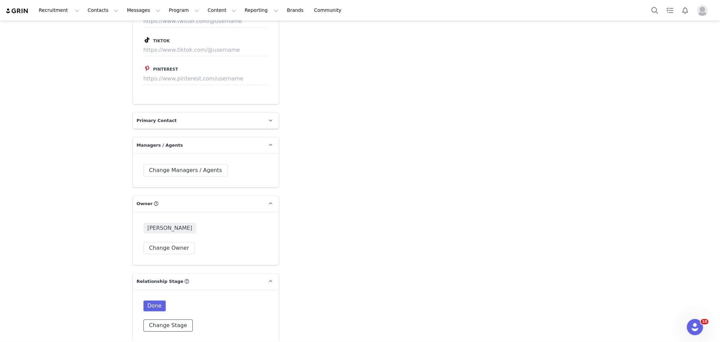
click at [158, 319] on button "Change Stage" at bounding box center [168, 325] width 50 height 12
radio input "true"
radio input "false"
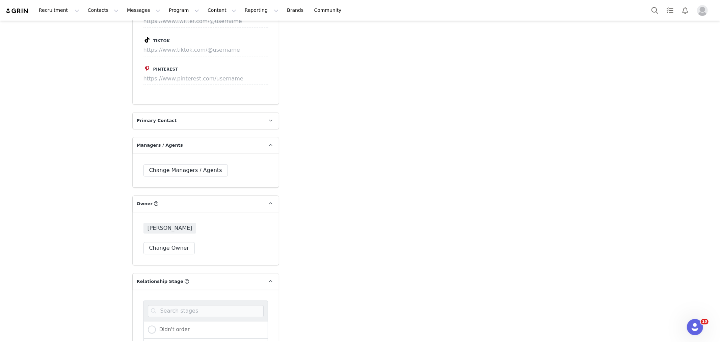
radio input "true"
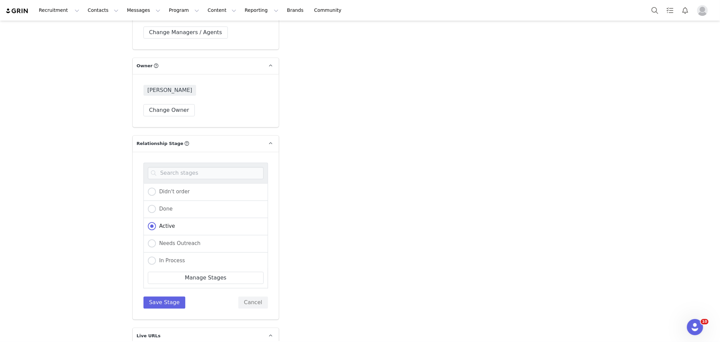
scroll to position [1462, 0]
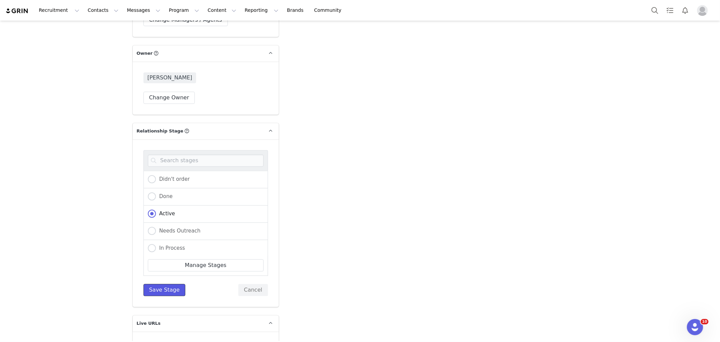
click at [149, 284] on button "Save Stage" at bounding box center [164, 290] width 42 height 12
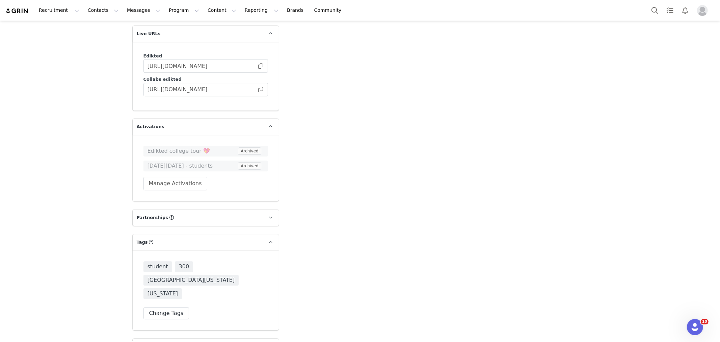
scroll to position [1650, 0]
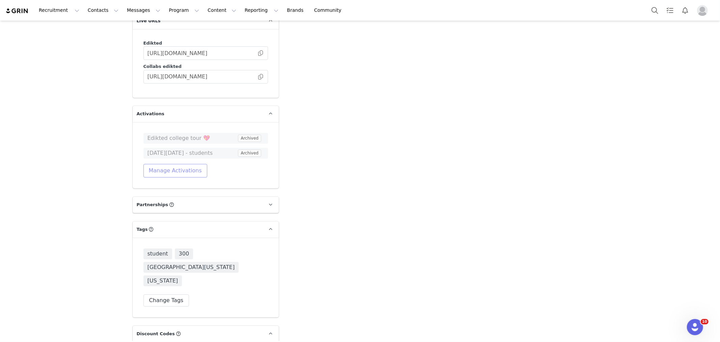
click at [167, 164] on button "Manage Activations" at bounding box center [175, 171] width 64 height 14
click at [151, 149] on div "Select Activation" at bounding box center [141, 148] width 40 height 10
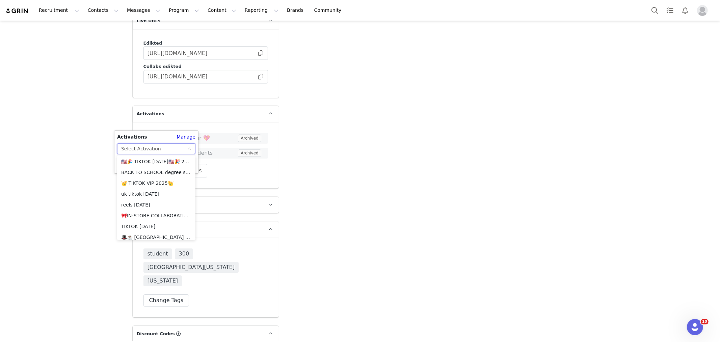
scroll to position [588, 0]
click at [171, 223] on li "🏈 Student Game Day Collab 🏈" at bounding box center [156, 222] width 78 height 11
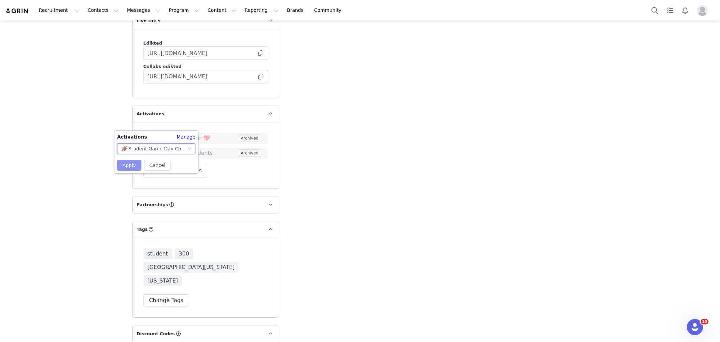
click at [126, 164] on button "Apply" at bounding box center [129, 165] width 24 height 11
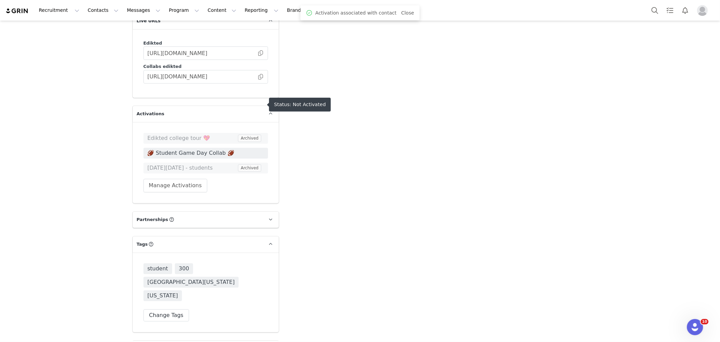
click at [167, 149] on span "🏈 Student Game Day Collab 🏈" at bounding box center [205, 153] width 116 height 8
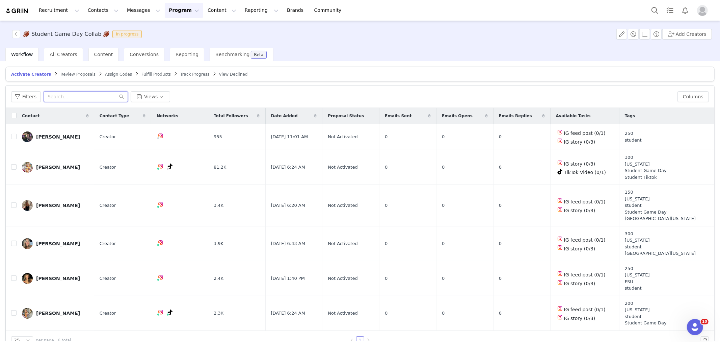
click at [63, 95] on input "text" at bounding box center [86, 96] width 84 height 11
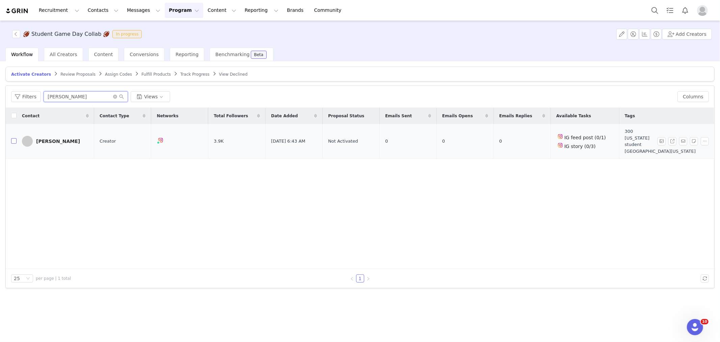
type input "[PERSON_NAME]"
click at [15, 140] on input "checkbox" at bounding box center [13, 140] width 5 height 5
checkbox input "true"
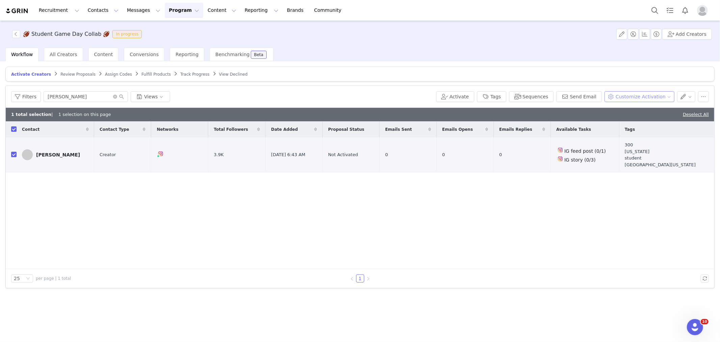
click at [634, 97] on button "Customize Activation" at bounding box center [639, 96] width 70 height 11
click at [630, 109] on span "Edit Product Selection" at bounding box center [649, 109] width 52 height 7
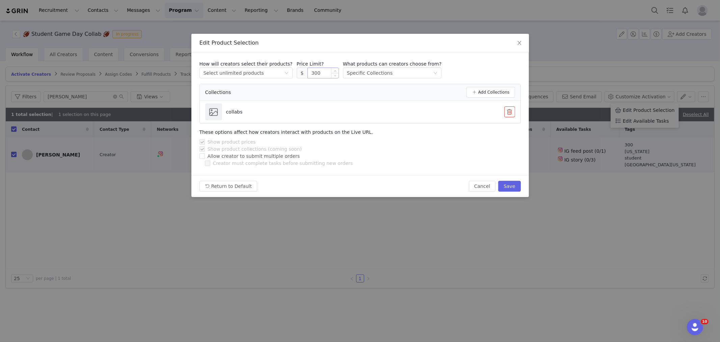
click at [314, 71] on input "300" at bounding box center [323, 73] width 31 height 10
click at [508, 184] on button "Save" at bounding box center [509, 186] width 22 height 11
type input "300"
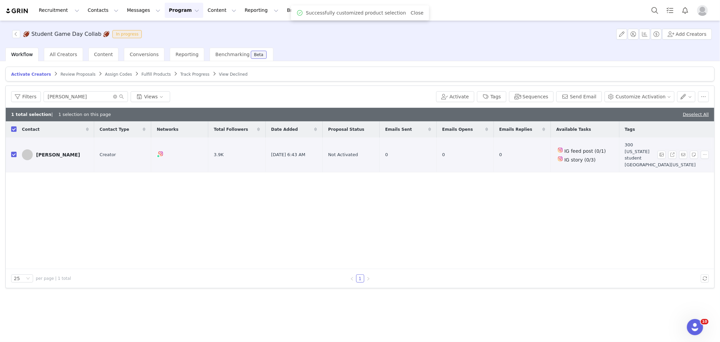
click at [59, 156] on div "Gracie Smith" at bounding box center [58, 154] width 44 height 5
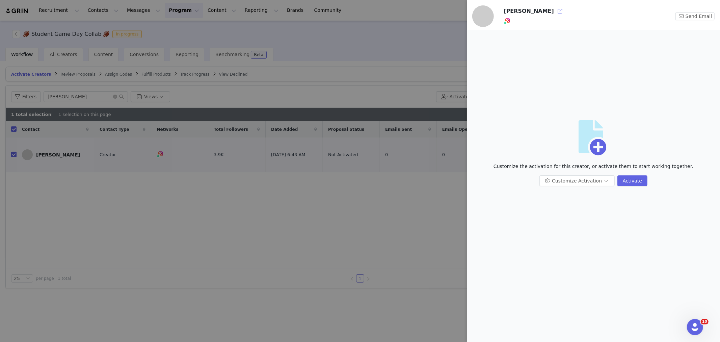
click at [555, 9] on button "button" at bounding box center [560, 11] width 11 height 11
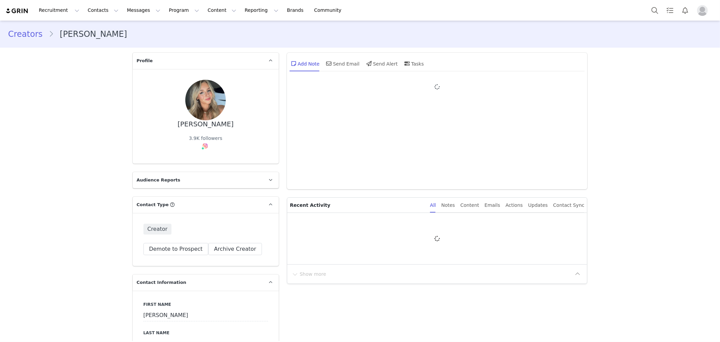
type input "+1 ([GEOGRAPHIC_DATA])"
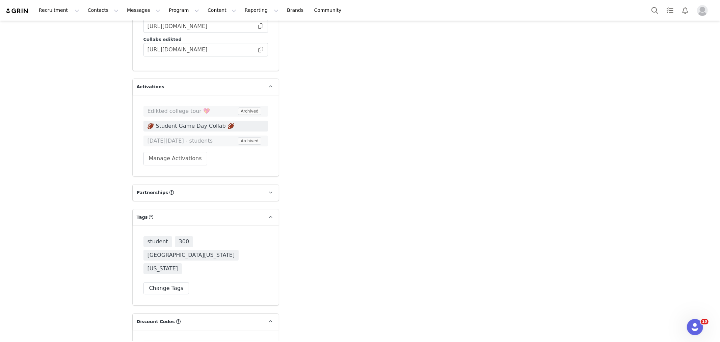
scroll to position [1688, 0]
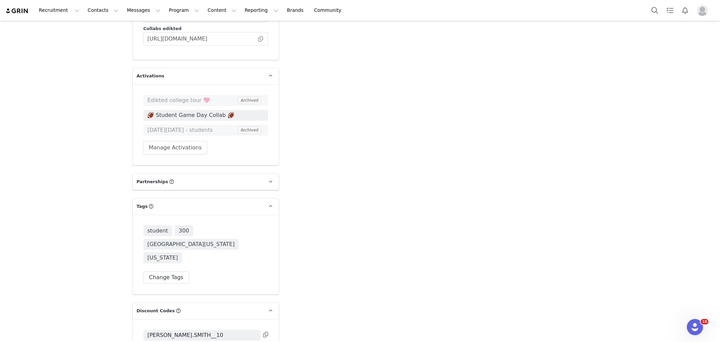
click at [174, 329] on div "GRACIE.SMITH__10 Manage Codes" at bounding box center [205, 345] width 125 height 32
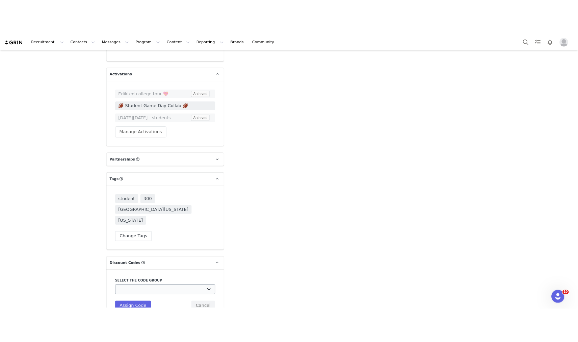
scroll to position [1725, 0]
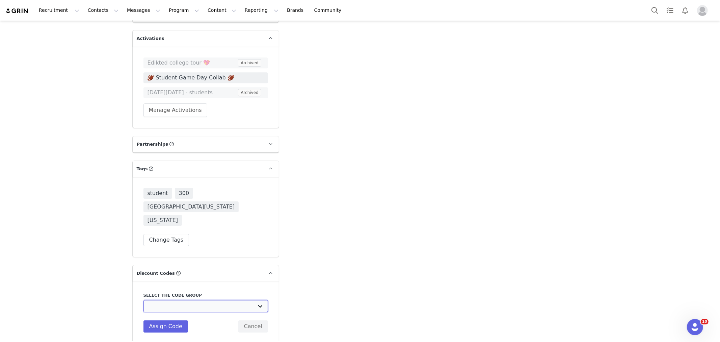
click at [215, 300] on select "Edikted UK: NEW TIKTOK ❤️ Edikted UK: NEW IG ❤️ Edikted: Students + IG Edikted:…" at bounding box center [205, 306] width 125 height 12
select select "10009866"
click at [143, 300] on select "Edikted UK: NEW TIKTOK ❤️ Edikted UK: NEW IG ❤️ Edikted: Students + IG Edikted:…" at bounding box center [205, 306] width 125 height 12
click at [182, 328] on input "GRACIE.SMITH__10" at bounding box center [205, 334] width 125 height 12
type input "GRACIE.SMITH10"
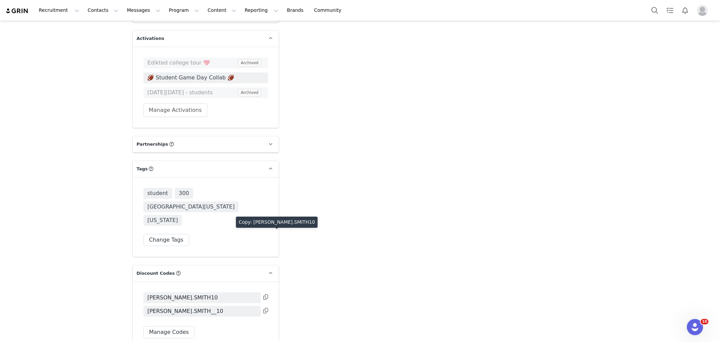
click at [264, 294] on icon at bounding box center [265, 296] width 5 height 5
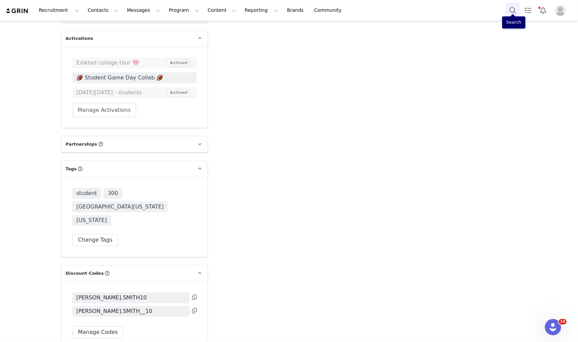
click at [513, 5] on button "Search" at bounding box center [512, 10] width 15 height 15
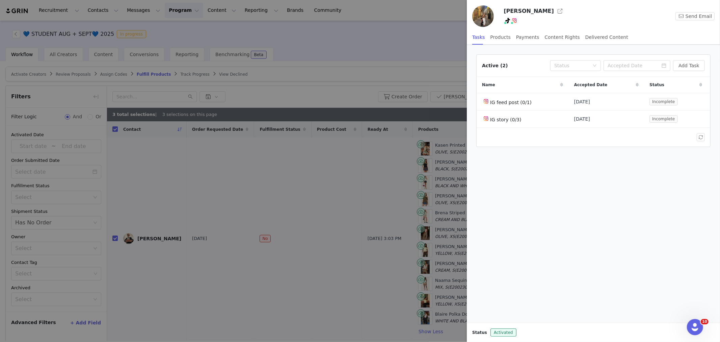
click at [180, 28] on div at bounding box center [360, 171] width 720 height 342
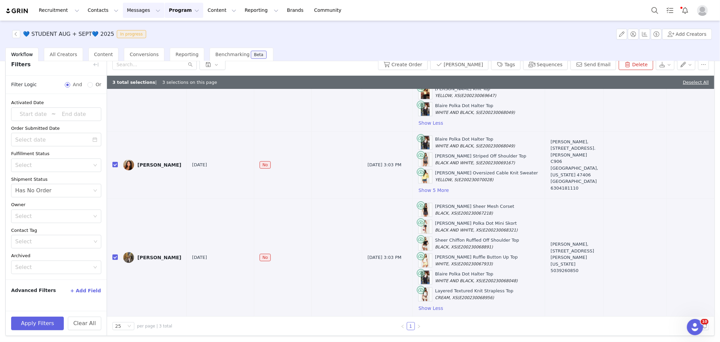
click at [126, 10] on button "Messages Messages" at bounding box center [144, 10] width 42 height 15
click at [124, 40] on p "Inbox" at bounding box center [123, 42] width 13 height 7
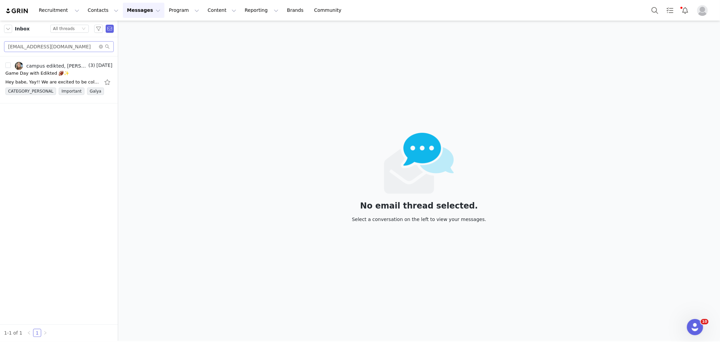
click at [58, 52] on div "gracie_610@icloud.com" at bounding box center [59, 46] width 118 height 19
click at [59, 49] on input "gracie_610@icloud.com" at bounding box center [59, 46] width 110 height 11
paste input "emmajcourtney@gmail"
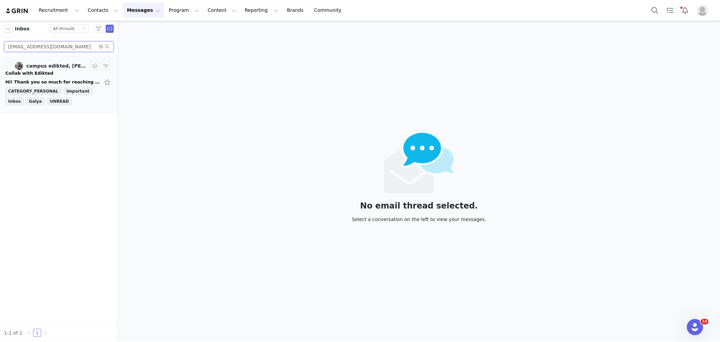
type input "[EMAIL_ADDRESS][DOMAIN_NAME]"
click at [69, 73] on div "Collab with Edikted" at bounding box center [58, 73] width 107 height 7
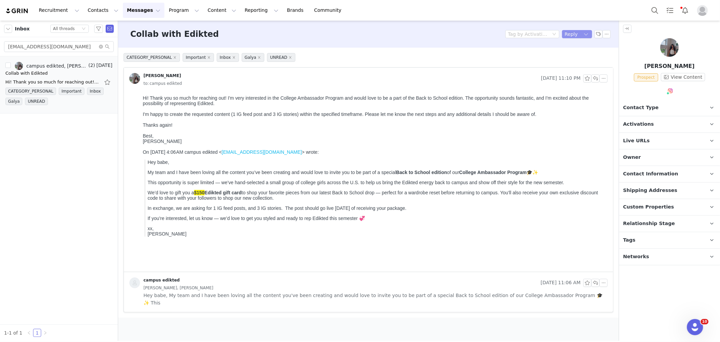
click at [575, 35] on button "Reply" at bounding box center [571, 34] width 19 height 8
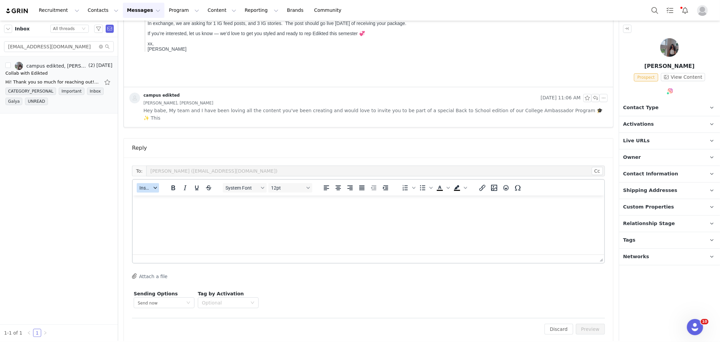
click at [151, 183] on button "Insert" at bounding box center [148, 187] width 22 height 9
click at [151, 193] on div "Insert Template" at bounding box center [172, 192] width 61 height 8
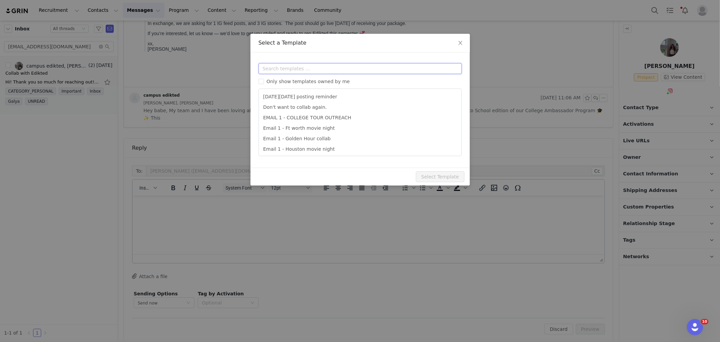
click at [272, 68] on input "text" at bounding box center [360, 68] width 203 height 11
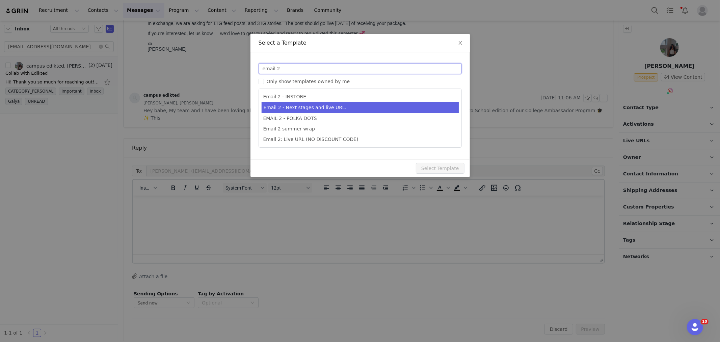
type input "email 2"
click at [292, 107] on li "Email 2 - Next stages and live URL." at bounding box center [360, 107] width 197 height 11
type input "Collab with Edikted"
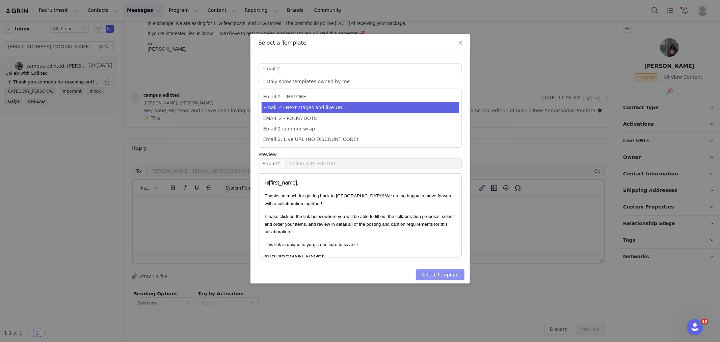
click at [439, 273] on button "Select Template" at bounding box center [440, 274] width 49 height 11
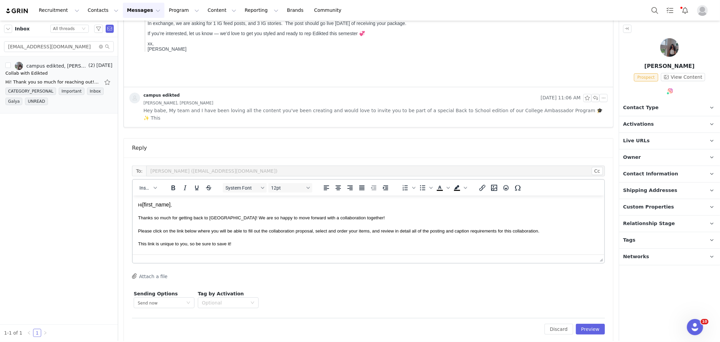
click at [602, 317] on div "To: Emma Courtney (emmajcourtney@gmail.com) Cc Cc: Insert System Font 12pt To o…" at bounding box center [368, 249] width 489 height 185
click at [595, 323] on button "Preview" at bounding box center [590, 328] width 29 height 11
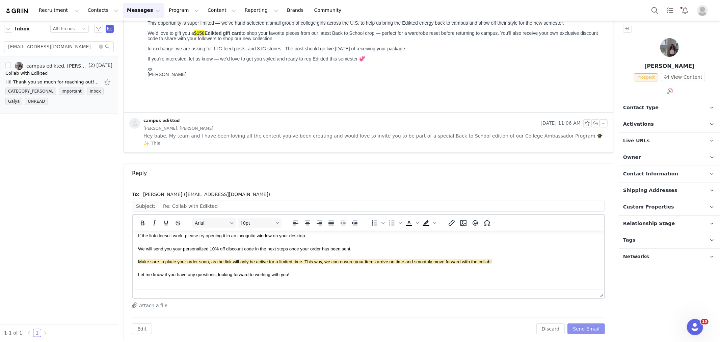
scroll to position [135, 0]
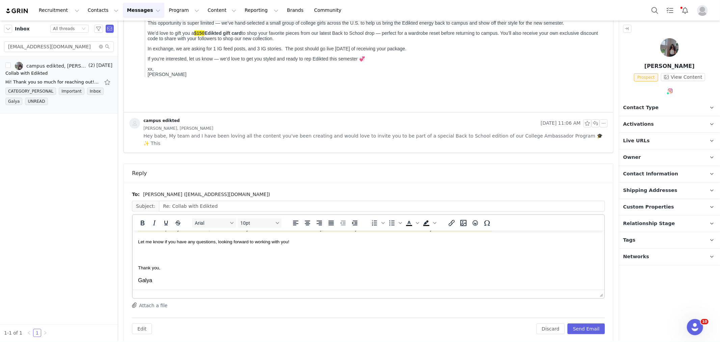
click at [601, 325] on div "To: Emma Courtney (emmajcourtney@gmail.com) Subject: Re: Collab with Edikted Ar…" at bounding box center [368, 262] width 489 height 159
click at [593, 323] on button "Send Email" at bounding box center [585, 328] width 37 height 11
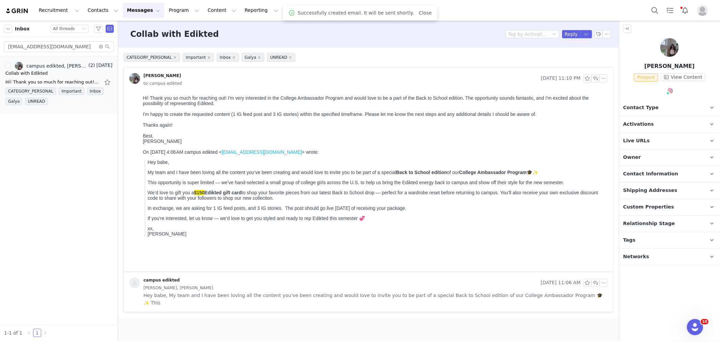
click at [646, 112] on p "Contact Type Contact type can be Creator, Prospect, Application, or Manager." at bounding box center [661, 108] width 85 height 16
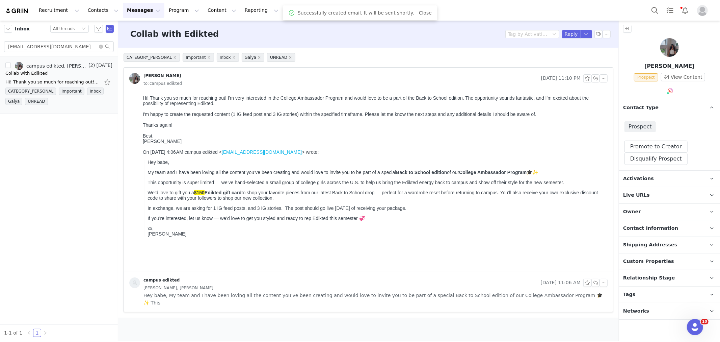
click at [652, 137] on div "Prospect Promote to Creator Disqualify this Prospect? Yes, disqualify Disqualif…" at bounding box center [669, 143] width 101 height 54
click at [653, 143] on button "Promote to Creator" at bounding box center [655, 146] width 63 height 12
click at [656, 314] on p "Conversions" at bounding box center [661, 311] width 85 height 16
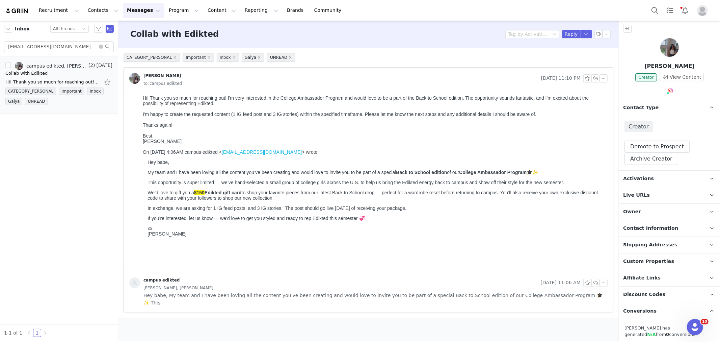
click at [652, 309] on p "Conversions" at bounding box center [661, 311] width 85 height 16
click at [647, 183] on p "Activations" at bounding box center [661, 178] width 85 height 16
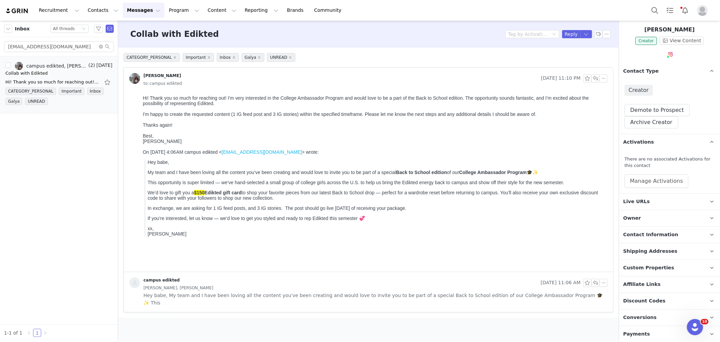
scroll to position [88, 0]
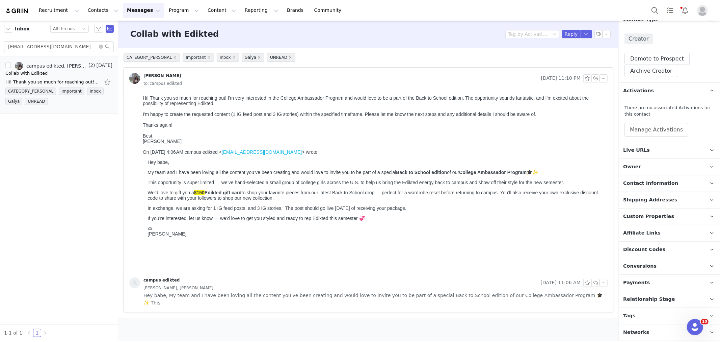
click at [653, 317] on p "Tags Keep track of your contacts by assigning them tags. You can then filter yo…" at bounding box center [661, 315] width 85 height 16
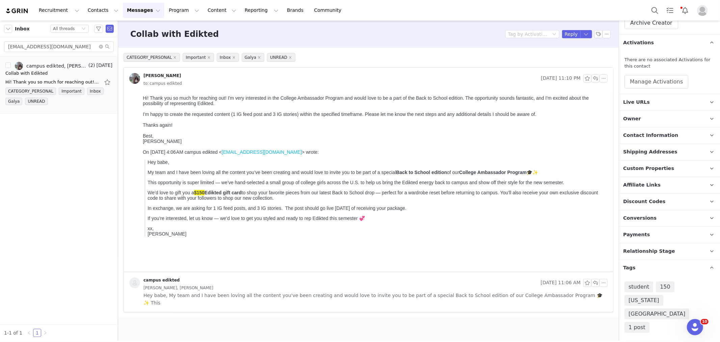
scroll to position [143, 0]
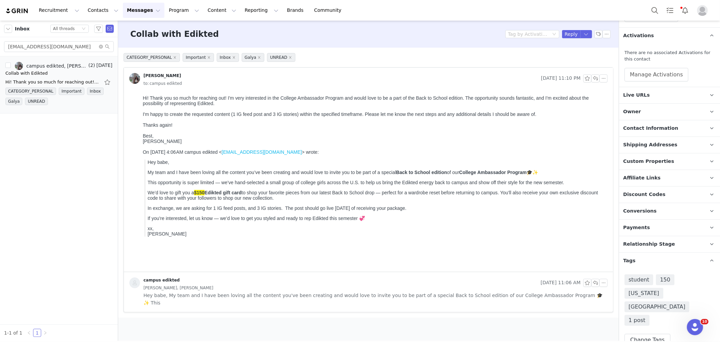
click at [654, 249] on p "Relationship Stage Use relationship stages to move contacts through a logical s…" at bounding box center [661, 244] width 85 height 16
click at [648, 284] on button "Change Stage" at bounding box center [649, 282] width 50 height 12
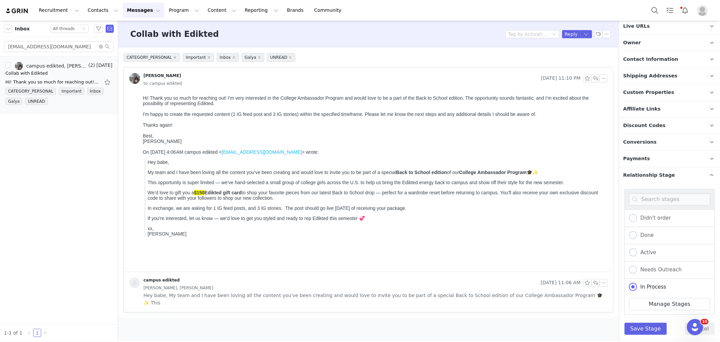
scroll to position [218, 0]
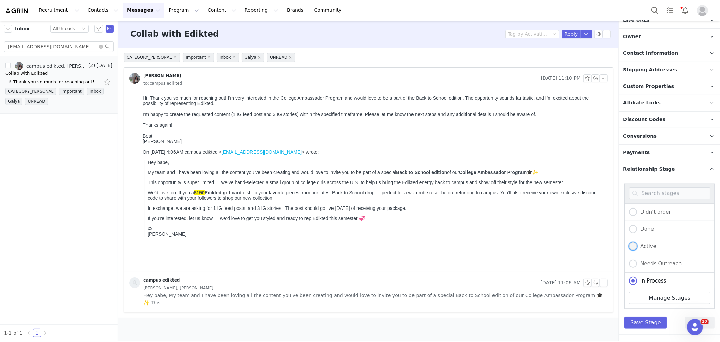
click at [635, 248] on span at bounding box center [633, 246] width 8 height 8
click at [635, 248] on input "Active" at bounding box center [633, 246] width 8 height 9
radio input "true"
radio input "false"
click at [646, 325] on button "Save Stage" at bounding box center [645, 322] width 42 height 12
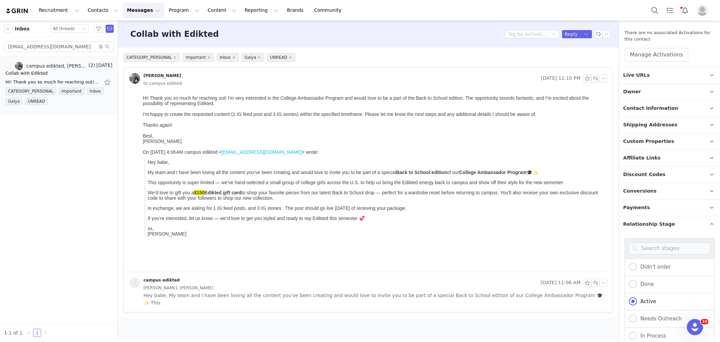
scroll to position [68, 0]
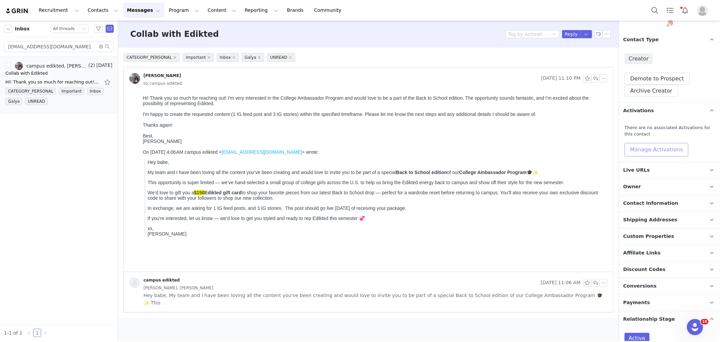
click at [659, 154] on button "Manage Activations" at bounding box center [656, 150] width 64 height 14
click at [636, 173] on div "Select Activation" at bounding box center [625, 175] width 40 height 10
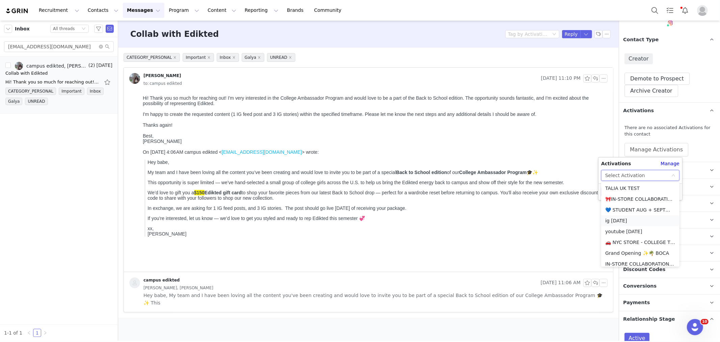
scroll to position [150, 0]
click at [625, 201] on li "💙 STUDENT AUG + SEPT💙 2025" at bounding box center [640, 200] width 78 height 11
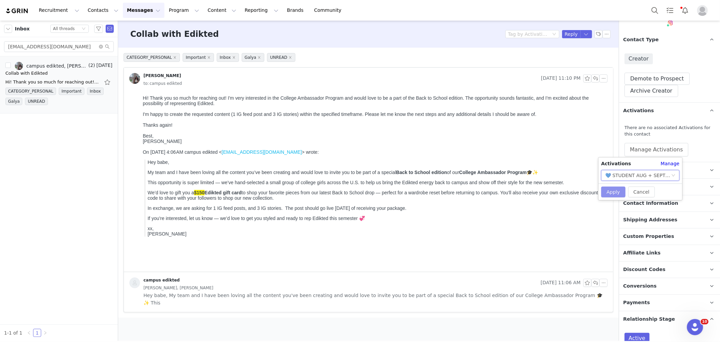
click at [614, 191] on button "Apply" at bounding box center [613, 191] width 24 height 11
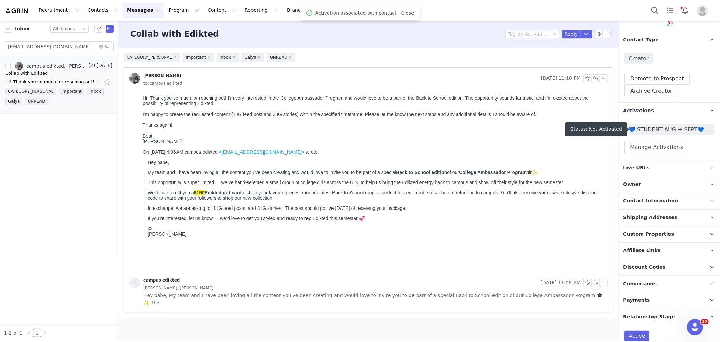
click at [646, 129] on span "💙 STUDENT AUG + SEPT💙 2025" at bounding box center [669, 130] width 82 height 8
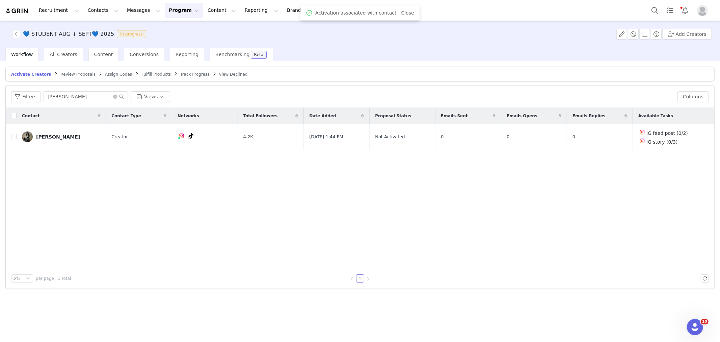
drag, startPoint x: 76, startPoint y: 86, endPoint x: 75, endPoint y: 103, distance: 16.6
click at [76, 88] on div "Filters gracie Views Columns" at bounding box center [360, 97] width 708 height 22
click at [75, 103] on div "Filters gracie Views Columns" at bounding box center [360, 97] width 708 height 22
click at [72, 99] on input "[PERSON_NAME]" at bounding box center [86, 96] width 84 height 11
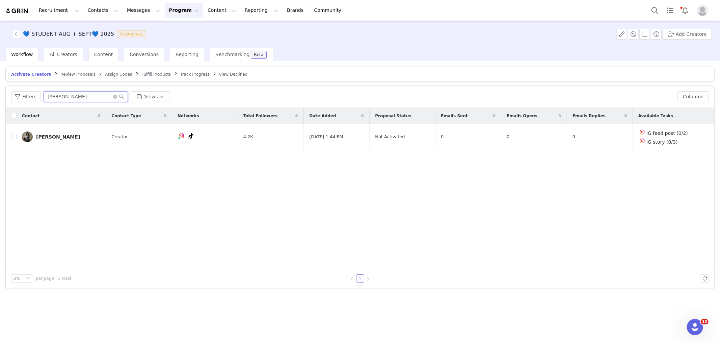
click at [72, 99] on input "[PERSON_NAME]" at bounding box center [86, 96] width 84 height 11
paste input "emmajcourtney@gmail.com"
type input "emmajcourtney@gmail.com"
click at [12, 138] on input "checkbox" at bounding box center [13, 136] width 5 height 5
checkbox input "true"
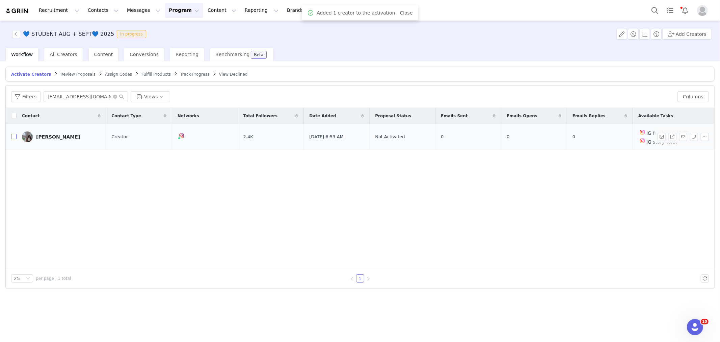
checkbox input "true"
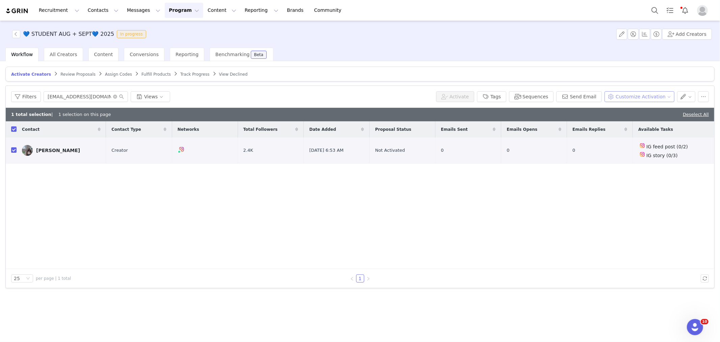
click at [621, 97] on button "Customize Activation" at bounding box center [639, 96] width 70 height 11
click at [625, 109] on span "Edit Product Selection" at bounding box center [649, 109] width 52 height 7
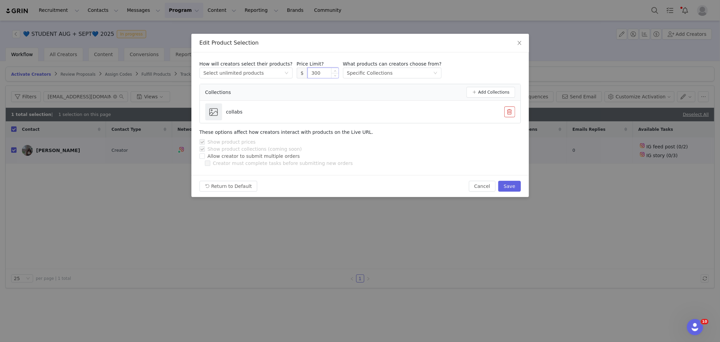
click at [308, 75] on input "300" at bounding box center [323, 73] width 31 height 10
click at [515, 185] on button "Save" at bounding box center [509, 186] width 22 height 11
type input "300"
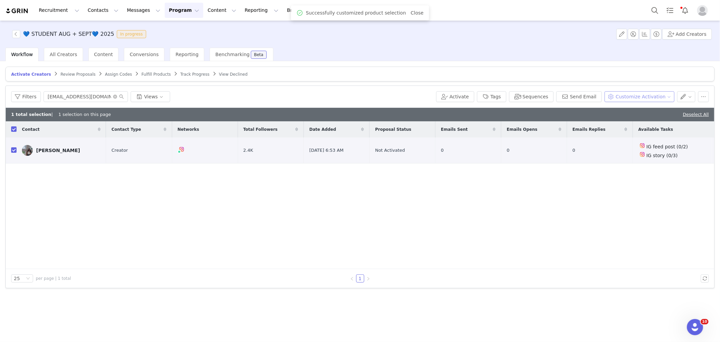
click at [658, 95] on button "Customize Activation" at bounding box center [639, 96] width 70 height 11
click at [642, 119] on span "Edit Available Tasks" at bounding box center [646, 120] width 46 height 7
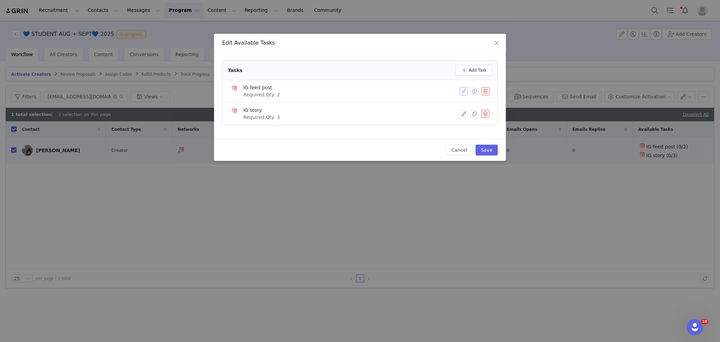
click at [462, 91] on button "button" at bounding box center [464, 91] width 8 height 8
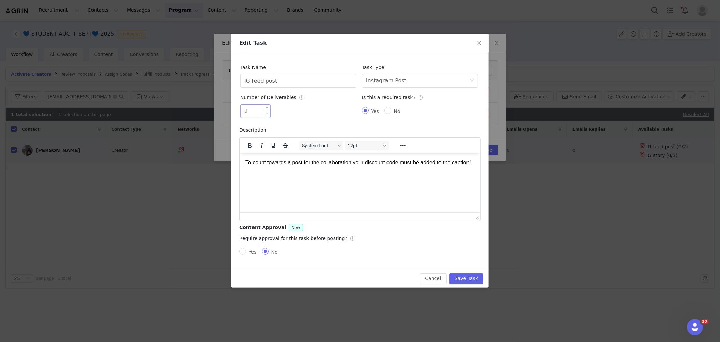
type input "1"
click at [266, 114] on icon "icon: down" at bounding box center [267, 113] width 2 height 2
click at [472, 278] on button "Save Task" at bounding box center [466, 278] width 34 height 11
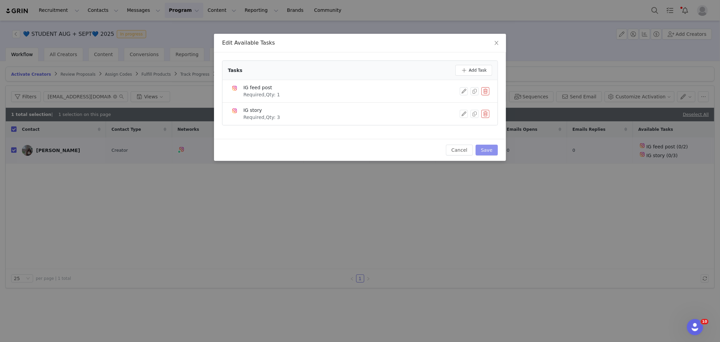
click at [495, 150] on button "Save" at bounding box center [487, 149] width 22 height 11
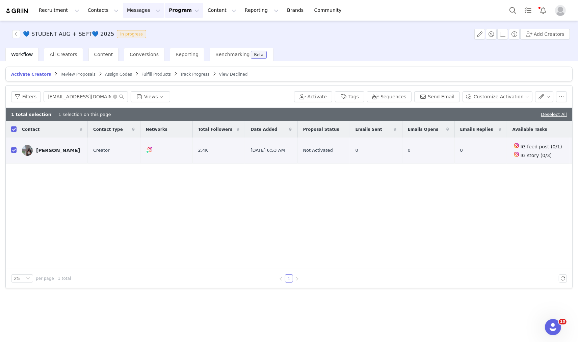
click at [136, 8] on button "Messages Messages" at bounding box center [144, 10] width 42 height 15
click at [132, 44] on div "Inbox" at bounding box center [138, 42] width 45 height 7
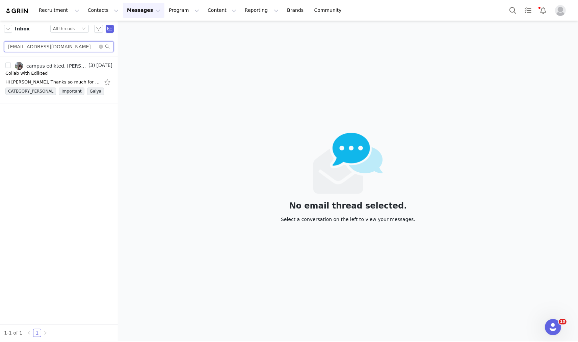
click at [62, 46] on input "emmajcourtney@gmail.com" at bounding box center [59, 46] width 110 height 11
paste input "taylorkalinowski10"
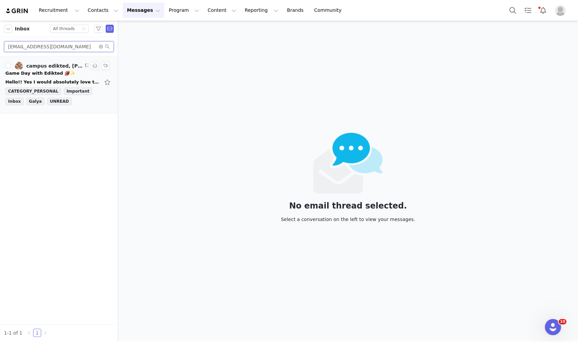
type input "taylorkalinowski10@gmail.com"
click at [59, 67] on div "campus edikted, Taylor Kalinowski" at bounding box center [54, 65] width 57 height 5
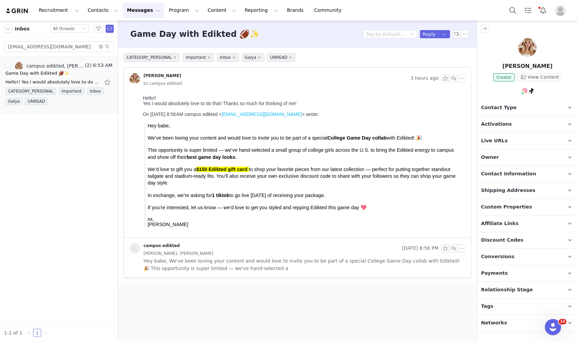
click at [500, 156] on p "Owner The account user who owns the contact" at bounding box center [519, 157] width 85 height 16
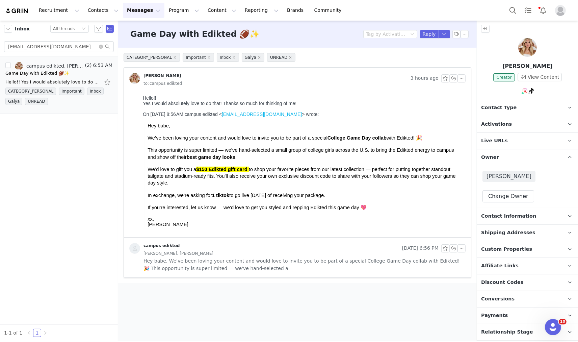
click at [494, 141] on span "Live URLs" at bounding box center [494, 140] width 27 height 7
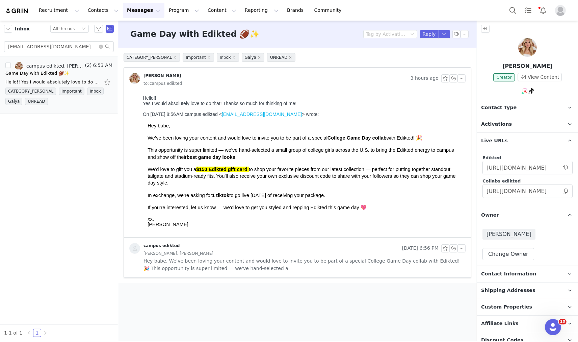
click at [499, 128] on p "Activations" at bounding box center [519, 124] width 85 height 16
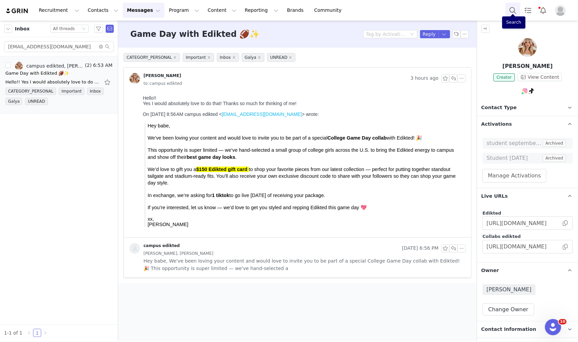
click at [510, 8] on button "Search" at bounding box center [512, 10] width 15 height 15
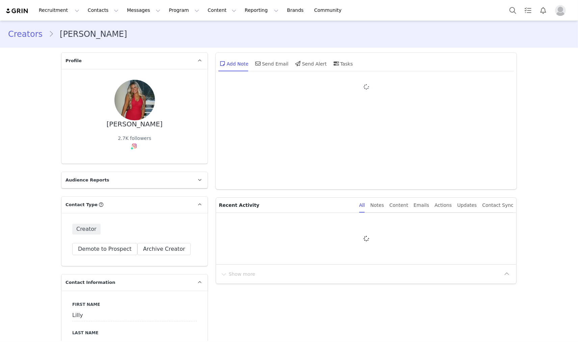
type input "+1 ([GEOGRAPHIC_DATA])"
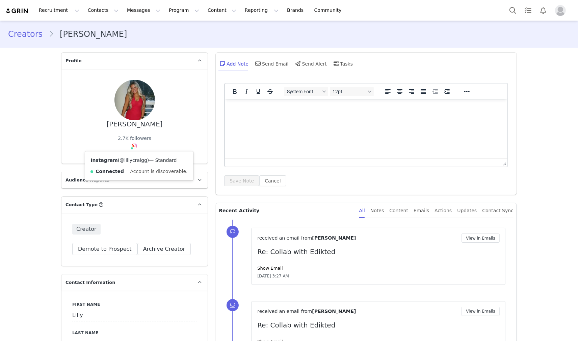
click at [127, 157] on link "@lillycraigg" at bounding box center [133, 159] width 28 height 5
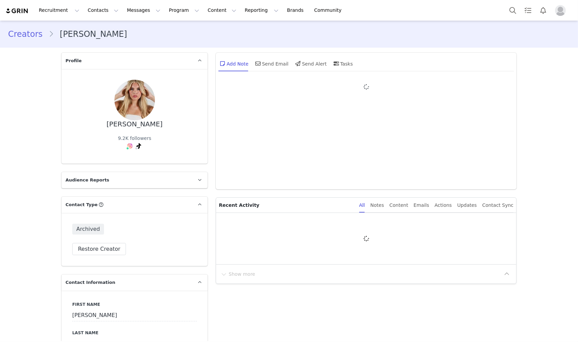
type input "+1 ([GEOGRAPHIC_DATA])"
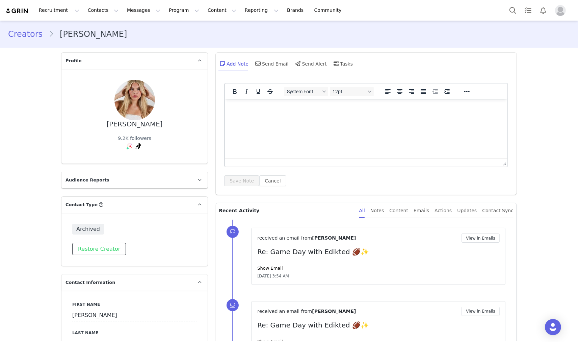
click at [99, 251] on button "Restore Creator" at bounding box center [99, 249] width 54 height 12
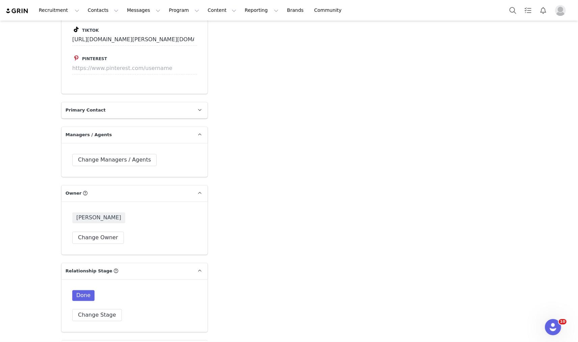
scroll to position [1462, 0]
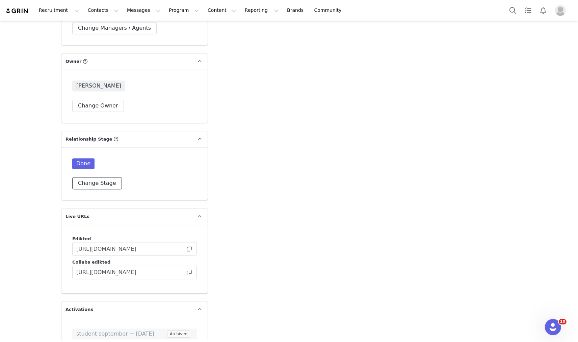
click at [93, 177] on button "Change Stage" at bounding box center [97, 183] width 50 height 12
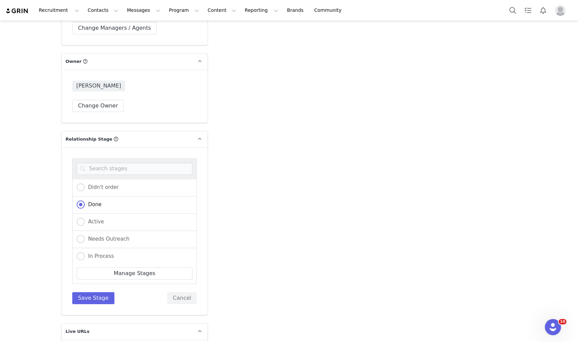
click at [73, 213] on div "Active" at bounding box center [134, 221] width 125 height 17
click at [79, 217] on span at bounding box center [81, 221] width 8 height 8
click at [79, 217] on input "Active" at bounding box center [81, 221] width 8 height 9
radio input "true"
radio input "false"
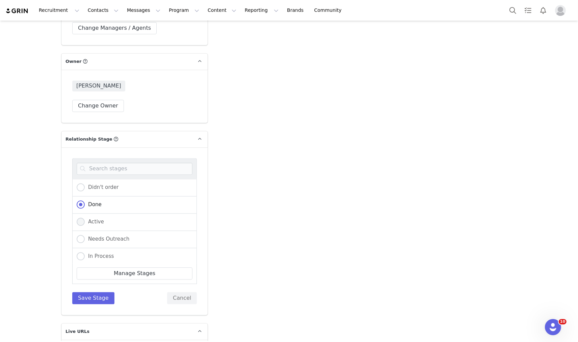
radio input "true"
click at [93, 292] on button "Save Stage" at bounding box center [93, 298] width 42 height 12
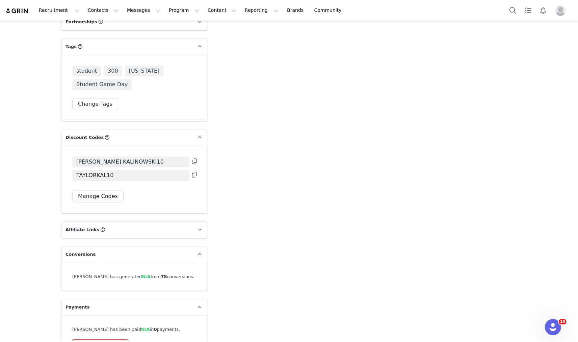
scroll to position [1841, 0]
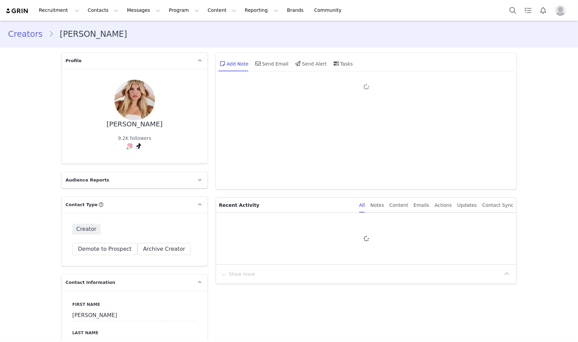
type input "+1 ([GEOGRAPHIC_DATA])"
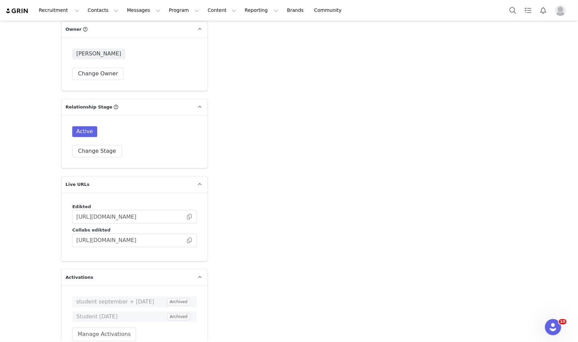
scroll to position [1612, 0]
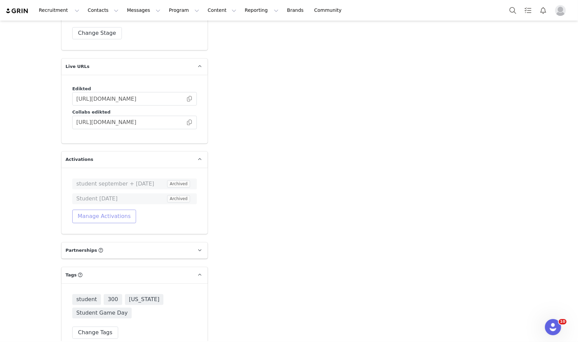
click at [75, 209] on button "Manage Activations" at bounding box center [104, 216] width 64 height 14
click at [88, 218] on div "Select Activation" at bounding box center [83, 221] width 66 height 10
click at [68, 216] on div "Select Activation" at bounding box center [70, 221] width 40 height 10
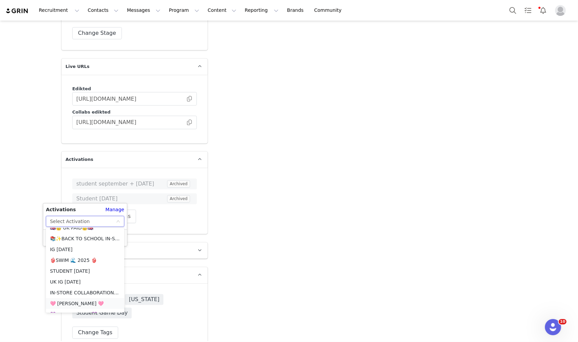
scroll to position [588, 0]
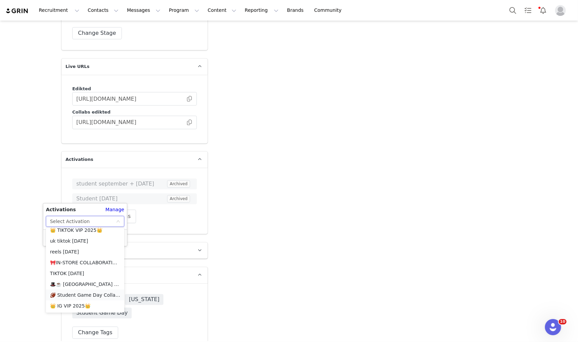
click at [92, 296] on li "🏈 Student Game Day Collab 🏈" at bounding box center [85, 294] width 78 height 11
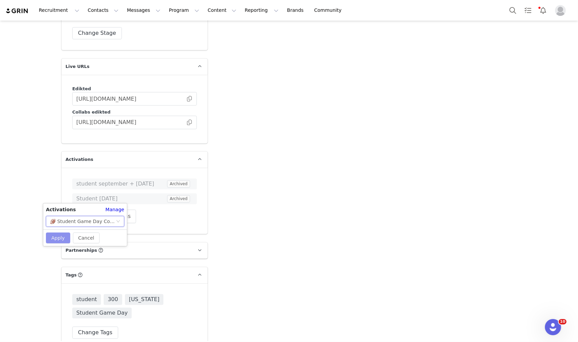
click at [50, 238] on button "Apply" at bounding box center [58, 237] width 24 height 11
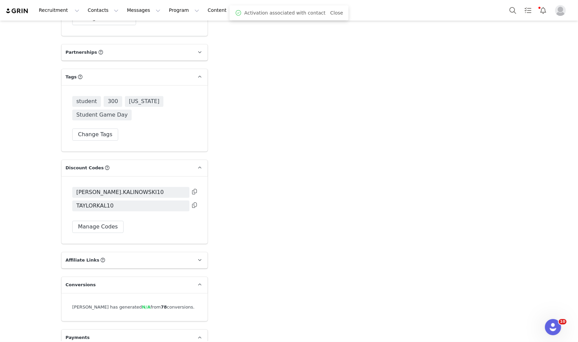
scroll to position [1856, 0]
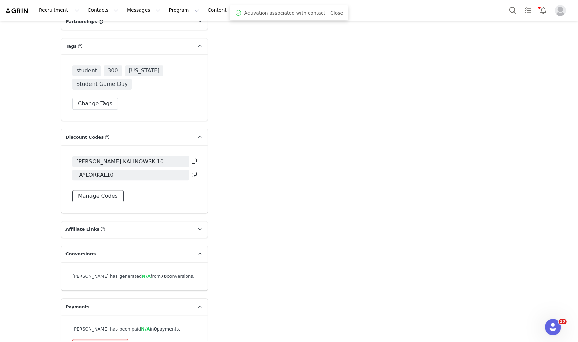
click at [90, 190] on button "Manage Codes" at bounding box center [97, 196] width 51 height 12
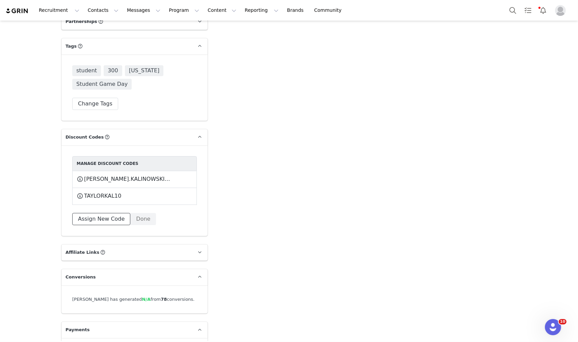
click at [94, 213] on button "Assign New Code" at bounding box center [101, 219] width 58 height 12
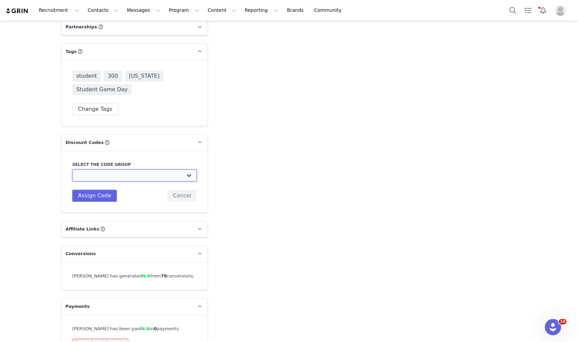
click at [119, 169] on select "Edikted UK: NEW TIKTOK ❤️ Edikted UK: NEW IG ❤️ Edikted: Students + IG Edikted:…" at bounding box center [134, 175] width 125 height 12
select select "10009866"
click at [72, 169] on select "Edikted UK: NEW TIKTOK ❤️ Edikted UK: NEW IG ❤️ Edikted: Students + IG Edikted:…" at bounding box center [134, 175] width 125 height 12
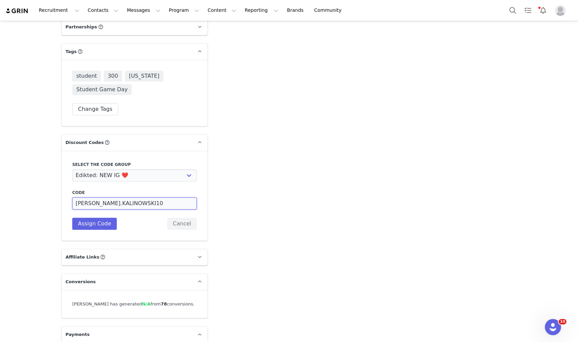
drag, startPoint x: 123, startPoint y: 182, endPoint x: 102, endPoint y: 184, distance: 21.0
click at [102, 197] on input "[PERSON_NAME].KALINOWSKI10" at bounding box center [134, 203] width 125 height 12
type input "[PERSON_NAME].KALL10"
click at [91, 217] on button "Assign Code" at bounding box center [94, 223] width 45 height 12
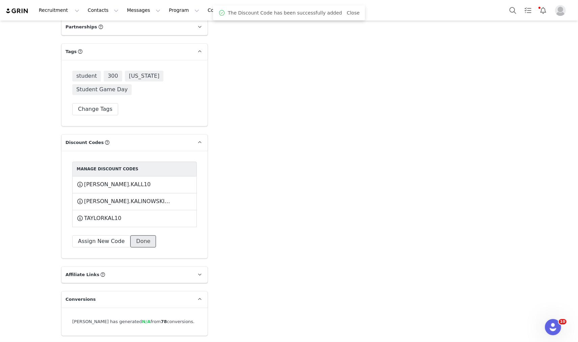
click at [134, 235] on button "Done" at bounding box center [143, 241] width 26 height 12
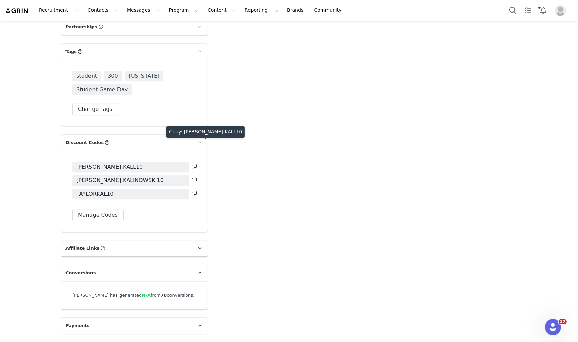
click at [192, 163] on icon at bounding box center [194, 165] width 5 height 5
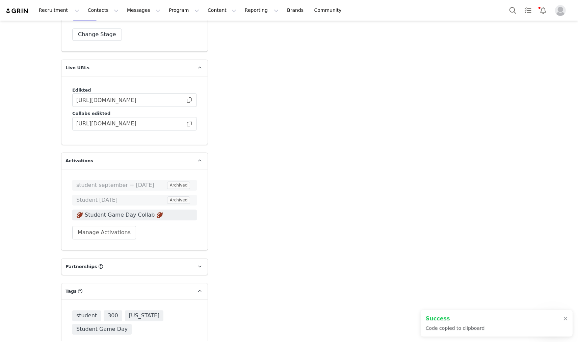
scroll to position [1550, 0]
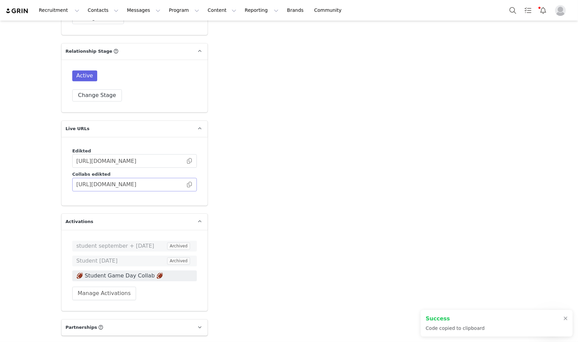
click at [188, 184] on span at bounding box center [189, 184] width 7 height 0
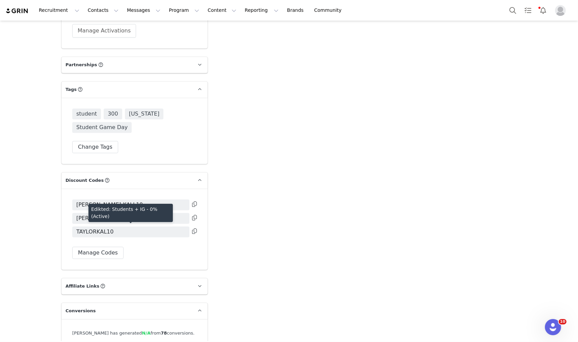
scroll to position [1813, 0]
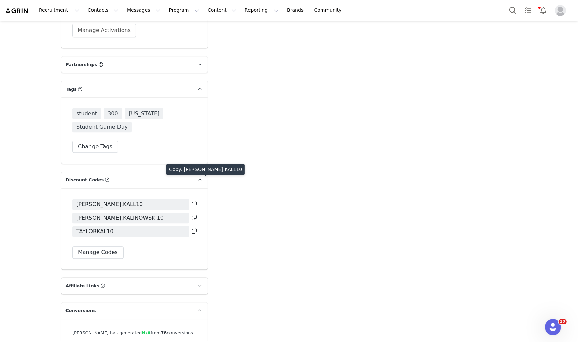
click at [192, 201] on icon at bounding box center [194, 203] width 5 height 5
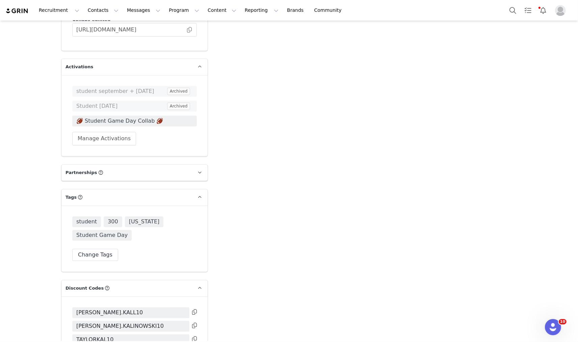
scroll to position [1663, 0]
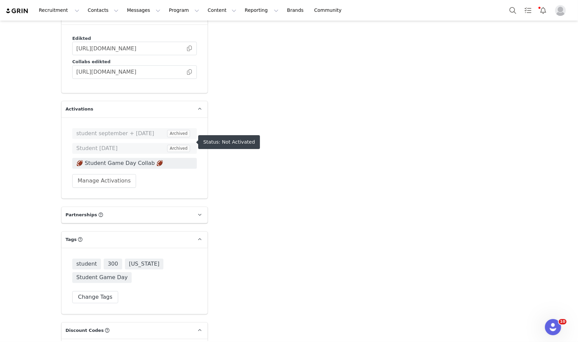
click at [139, 159] on span "🏈 Student Game Day Collab 🏈" at bounding box center [134, 163] width 116 height 8
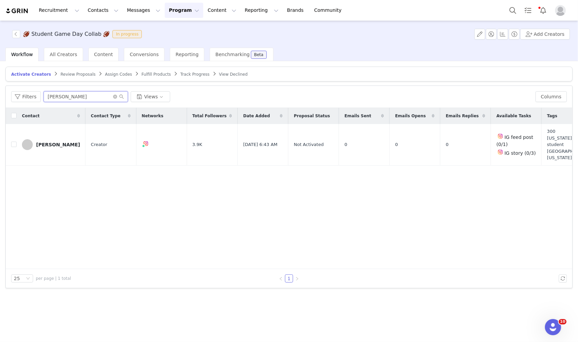
click at [76, 98] on input "[PERSON_NAME]" at bounding box center [86, 96] width 84 height 11
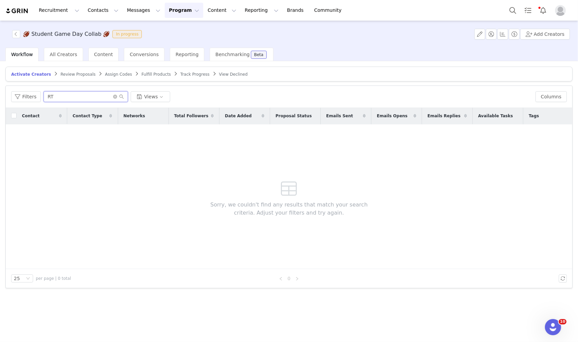
type input "R"
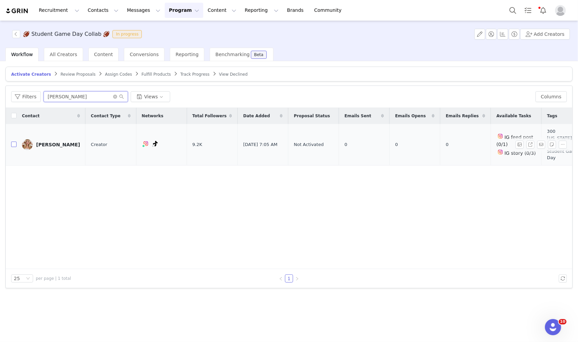
type input "taylor"
click at [13, 141] on input "checkbox" at bounding box center [13, 143] width 5 height 5
checkbox input "true"
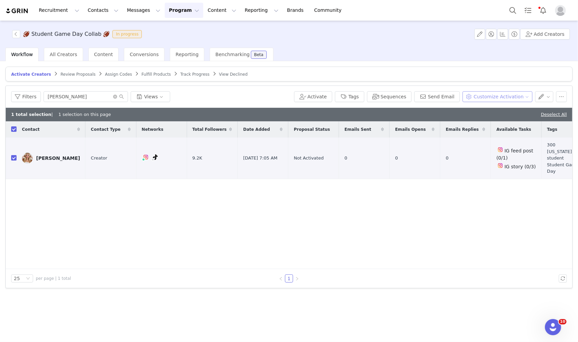
click at [514, 96] on button "Customize Activation" at bounding box center [497, 96] width 70 height 11
click at [504, 112] on span "Edit Product Selection" at bounding box center [506, 109] width 52 height 7
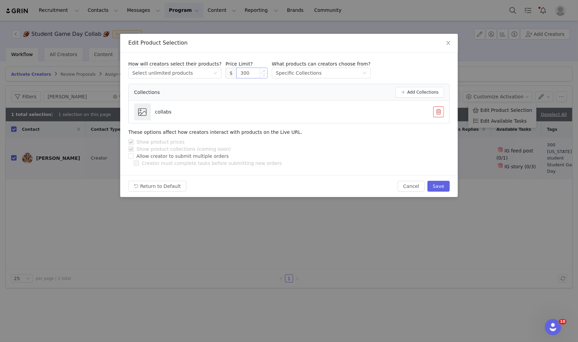
click at [241, 73] on input "300" at bounding box center [252, 73] width 31 height 10
click at [440, 186] on button "Save" at bounding box center [438, 186] width 22 height 11
type input "300"
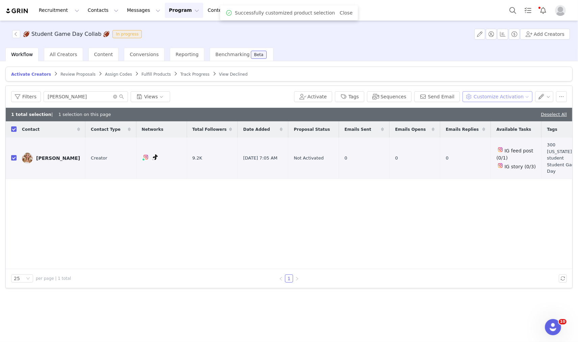
click at [499, 95] on button "Customize Activation" at bounding box center [497, 96] width 70 height 11
click at [487, 124] on span "Edit Available Tasks" at bounding box center [503, 120] width 46 height 7
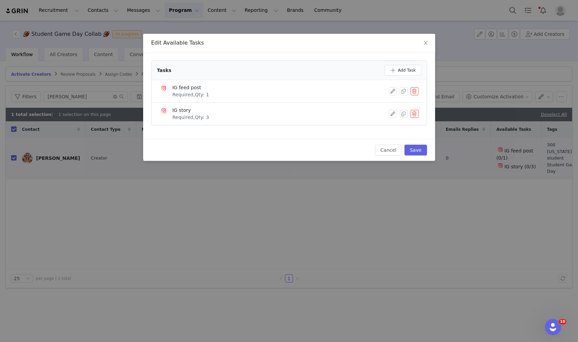
click at [416, 90] on button "button" at bounding box center [414, 91] width 8 height 8
click at [397, 101] on button "Delete" at bounding box center [390, 102] width 26 height 11
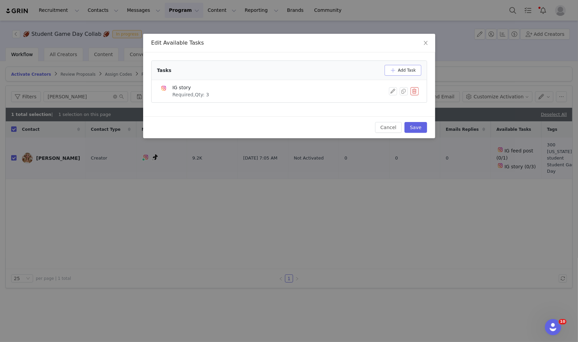
click at [413, 68] on button "Add Task" at bounding box center [402, 70] width 37 height 11
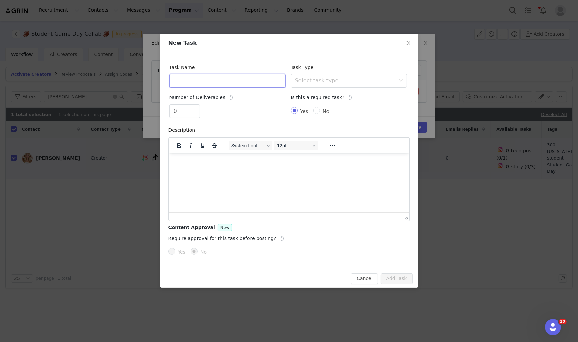
click at [238, 85] on input "text" at bounding box center [227, 81] width 116 height 14
type input "TikTok Video"
click at [340, 87] on div "Select task type" at bounding box center [349, 81] width 116 height 14
click at [312, 139] on li "TikTok Video" at bounding box center [349, 138] width 116 height 11
type input "1"
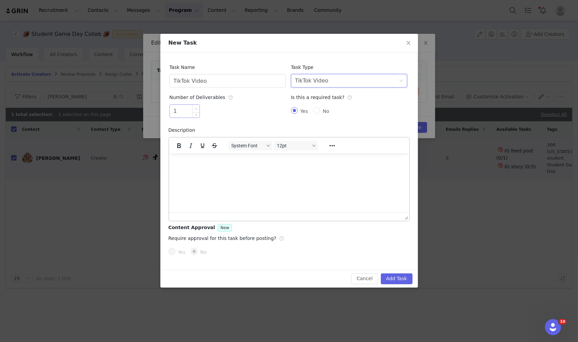
click at [198, 108] on span "Increase Value" at bounding box center [195, 109] width 7 height 8
click at [399, 274] on button "Add Task" at bounding box center [397, 278] width 32 height 11
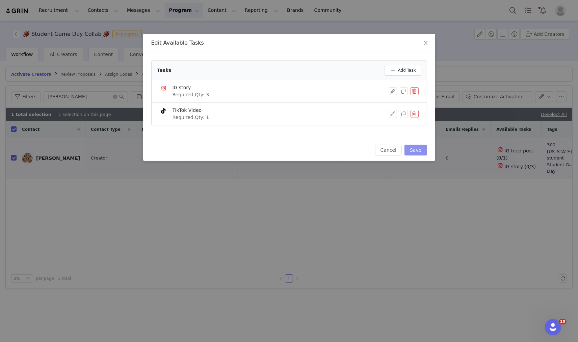
click at [417, 154] on button "Save" at bounding box center [415, 149] width 22 height 11
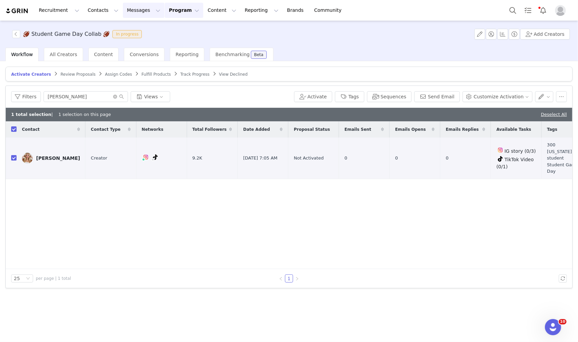
click at [132, 10] on button "Messages Messages" at bounding box center [144, 10] width 42 height 15
click at [153, 37] on link "Inbox" at bounding box center [138, 42] width 53 height 12
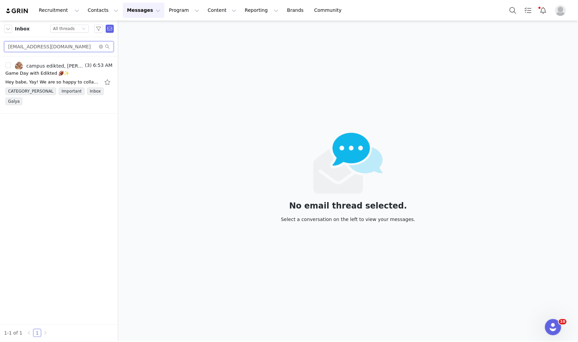
click at [58, 46] on input "taylorkalinowski10@gmail.com" at bounding box center [59, 46] width 110 height 11
paste input "abbeysiburt23"
type input "[EMAIL_ADDRESS][DOMAIN_NAME]"
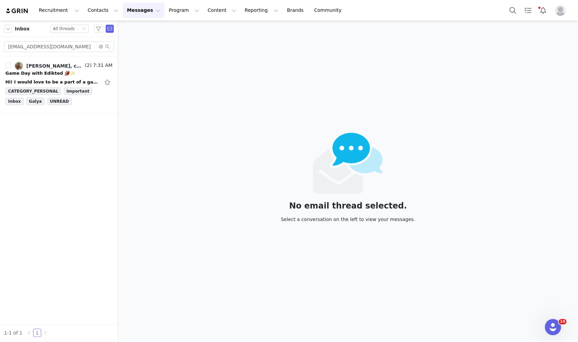
click at [62, 82] on div "Hi! I would love to be a part of a game day collab! Thank you so much for think…" at bounding box center [52, 82] width 95 height 7
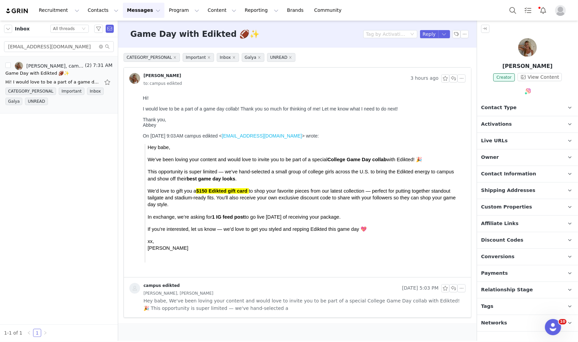
click at [494, 121] on span "Activations" at bounding box center [496, 123] width 31 height 7
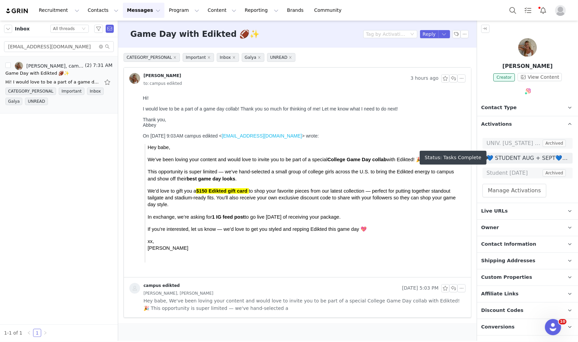
click at [500, 155] on span "💙 STUDENT AUG + SEPT💙 2025" at bounding box center [527, 158] width 82 height 8
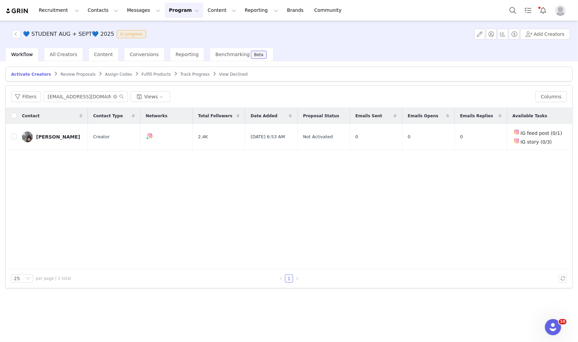
click at [180, 73] on span "Track Progress" at bounding box center [194, 74] width 29 height 5
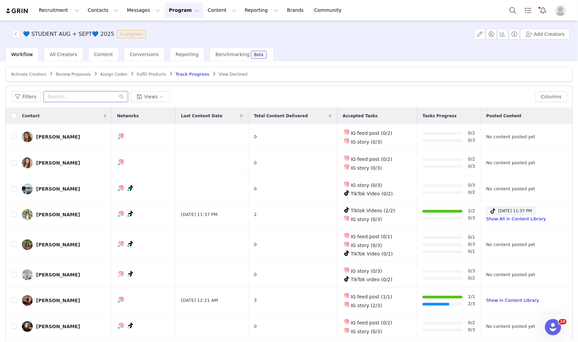
click at [73, 95] on input "text" at bounding box center [86, 96] width 84 height 11
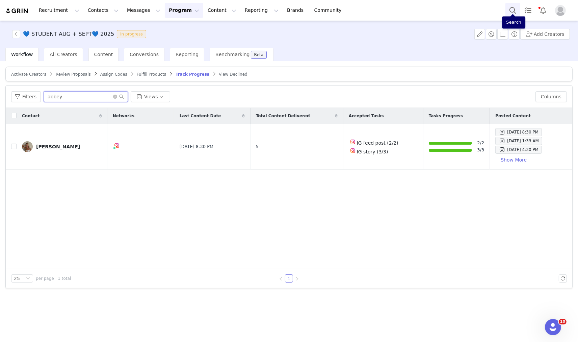
type input "abbey"
click at [508, 7] on button "Search" at bounding box center [512, 10] width 15 height 15
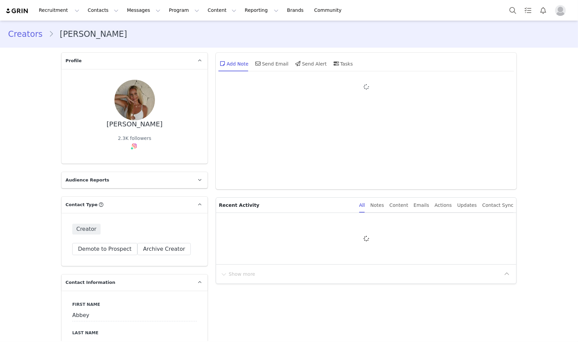
type input "+1 ([GEOGRAPHIC_DATA])"
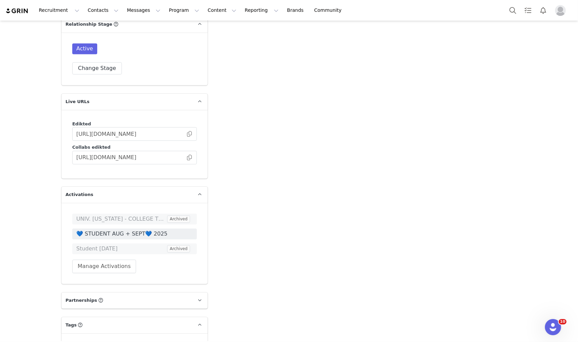
scroll to position [1612, 0]
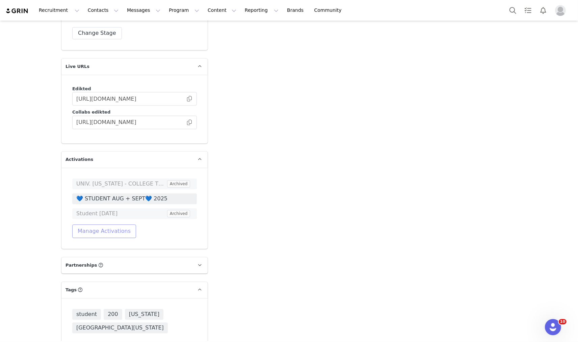
click at [116, 224] on button "Manage Activations" at bounding box center [104, 231] width 64 height 14
click at [113, 234] on div "Select Activation" at bounding box center [83, 236] width 66 height 10
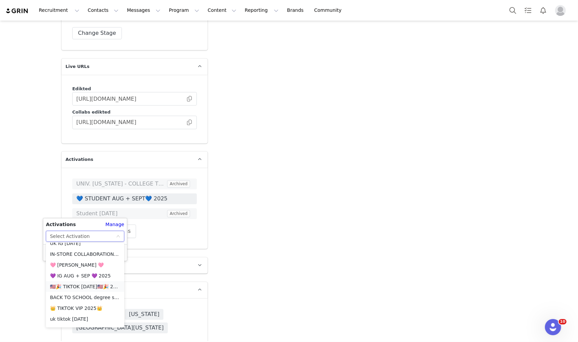
scroll to position [588, 0]
click at [96, 312] on li "🏈 Student Game Day Collab 🏈" at bounding box center [85, 309] width 78 height 11
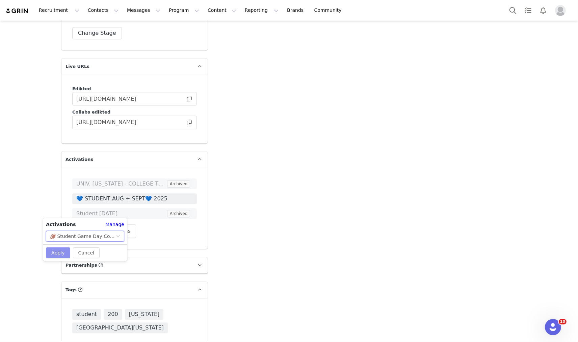
click at [52, 253] on button "Apply" at bounding box center [58, 252] width 24 height 11
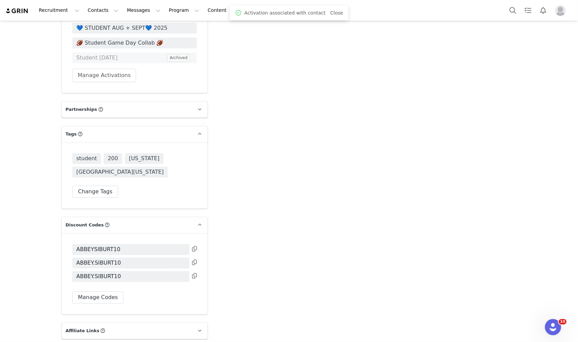
scroll to position [1837, 0]
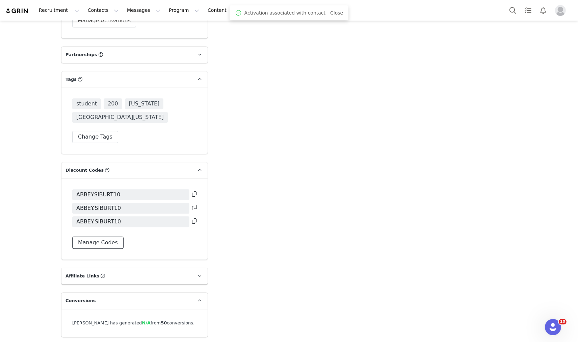
click at [95, 236] on button "Manage Codes" at bounding box center [97, 242] width 51 height 12
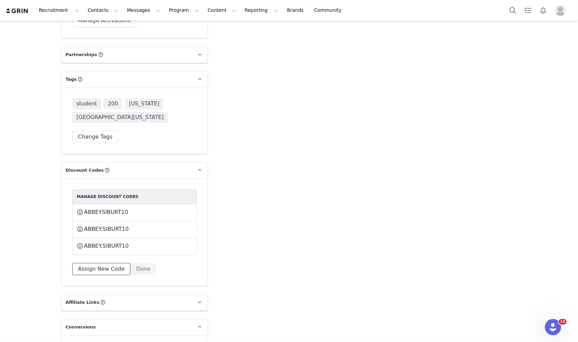
click at [100, 263] on button "Assign New Code" at bounding box center [101, 269] width 58 height 12
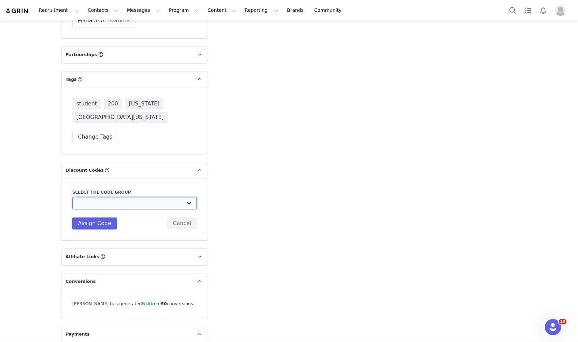
click at [120, 197] on select "Edikted UK: NEW TIKTOK ❤️ Edikted UK: NEW IG ❤️ Edikted: Students + IG Edikted:…" at bounding box center [134, 203] width 125 height 12
select select "10009866"
click at [72, 197] on select "Edikted UK: NEW TIKTOK ❤️ Edikted UK: NEW IG ❤️ Edikted: Students + IG Edikted:…" at bounding box center [134, 203] width 125 height 12
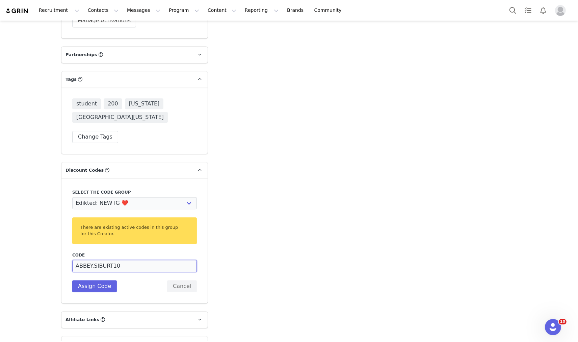
click at [88, 260] on input "ABBEY.SIBURT10" at bounding box center [134, 266] width 125 height 12
type input "A.SIBURT10"
click at [95, 280] on button "Assign Code" at bounding box center [94, 286] width 45 height 12
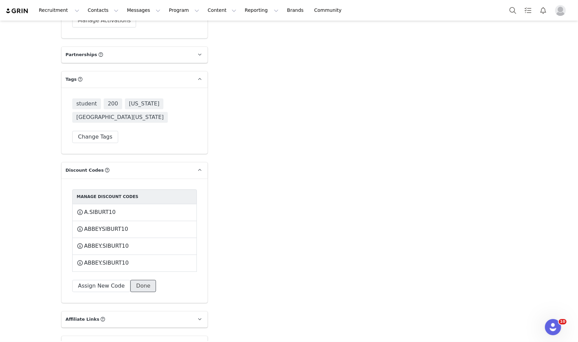
click at [137, 279] on button "Done" at bounding box center [143, 285] width 26 height 12
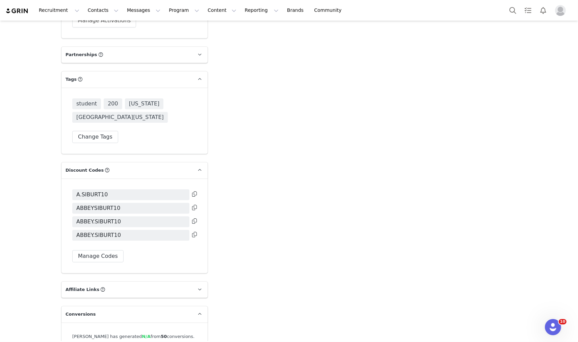
click at [192, 191] on icon at bounding box center [194, 193] width 5 height 5
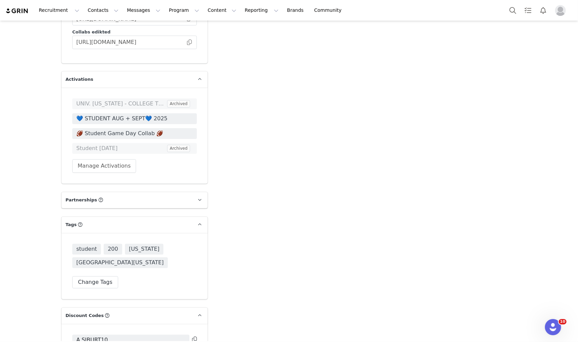
scroll to position [1688, 0]
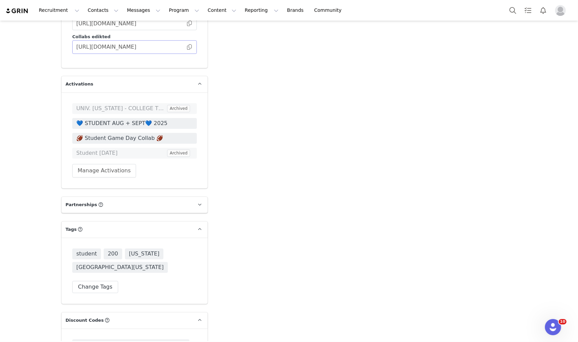
click at [187, 47] on span at bounding box center [189, 47] width 7 height 0
click at [110, 119] on span "💙 STUDENT AUG + SEPT💙 2025" at bounding box center [134, 123] width 116 height 8
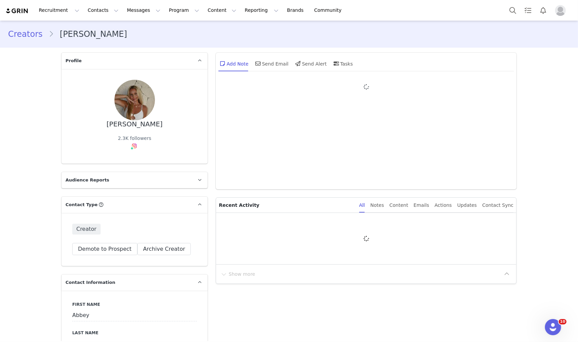
type input "+1 ([GEOGRAPHIC_DATA])"
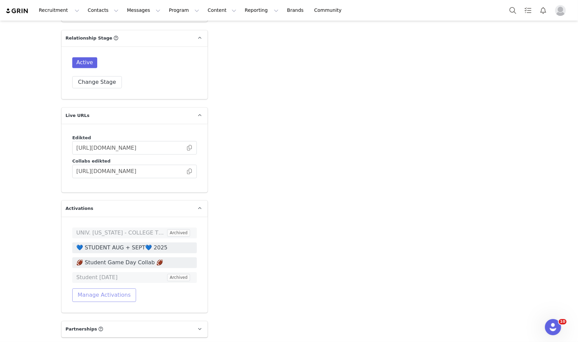
scroll to position [1575, 0]
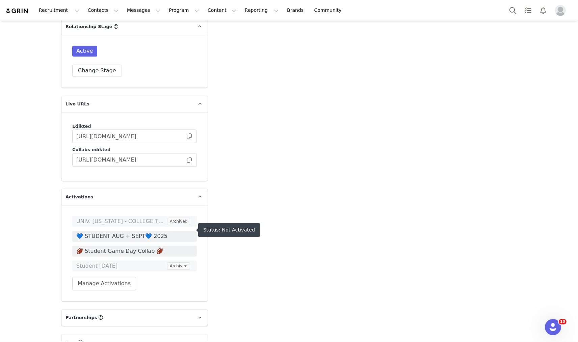
click at [109, 247] on span "🏈 Student Game Day Collab 🏈" at bounding box center [134, 251] width 116 height 8
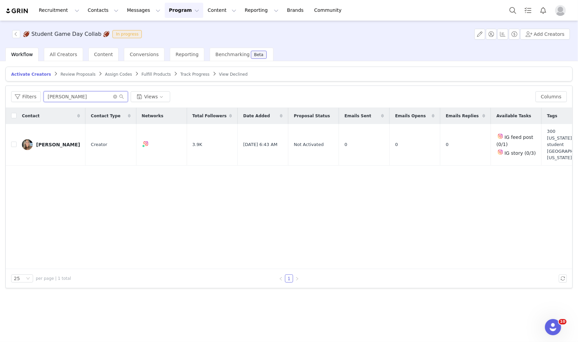
click at [78, 96] on input "[PERSON_NAME]" at bounding box center [86, 96] width 84 height 11
type input "abb"
click at [11, 143] on input "checkbox" at bounding box center [13, 143] width 5 height 5
checkbox input "true"
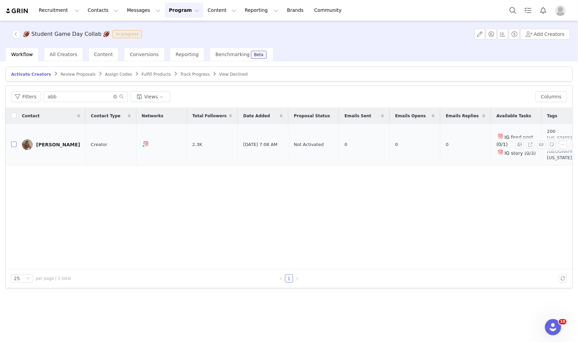
checkbox input "true"
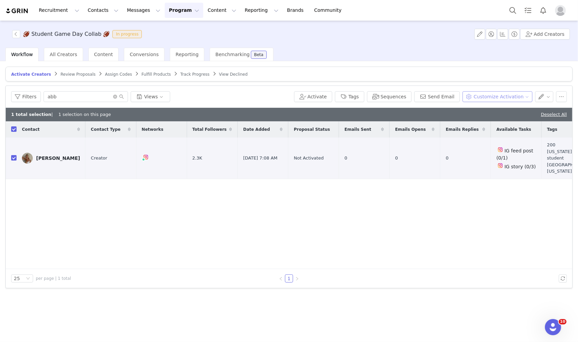
click at [486, 98] on button "Customize Activation" at bounding box center [497, 96] width 70 height 11
click at [484, 111] on span "Edit Product Selection" at bounding box center [506, 109] width 52 height 7
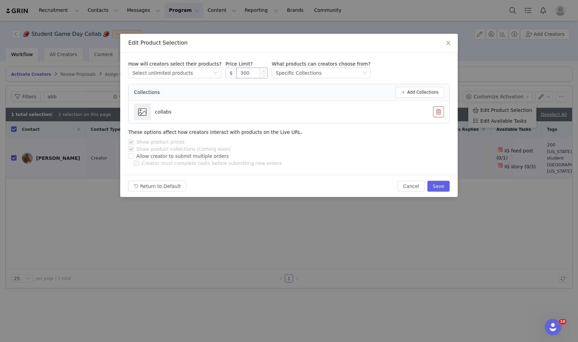
click at [248, 69] on input "300" at bounding box center [252, 73] width 31 height 10
click at [443, 182] on button "Save" at bounding box center [438, 186] width 22 height 11
type input "300"
